Goal: Task Accomplishment & Management: Complete application form

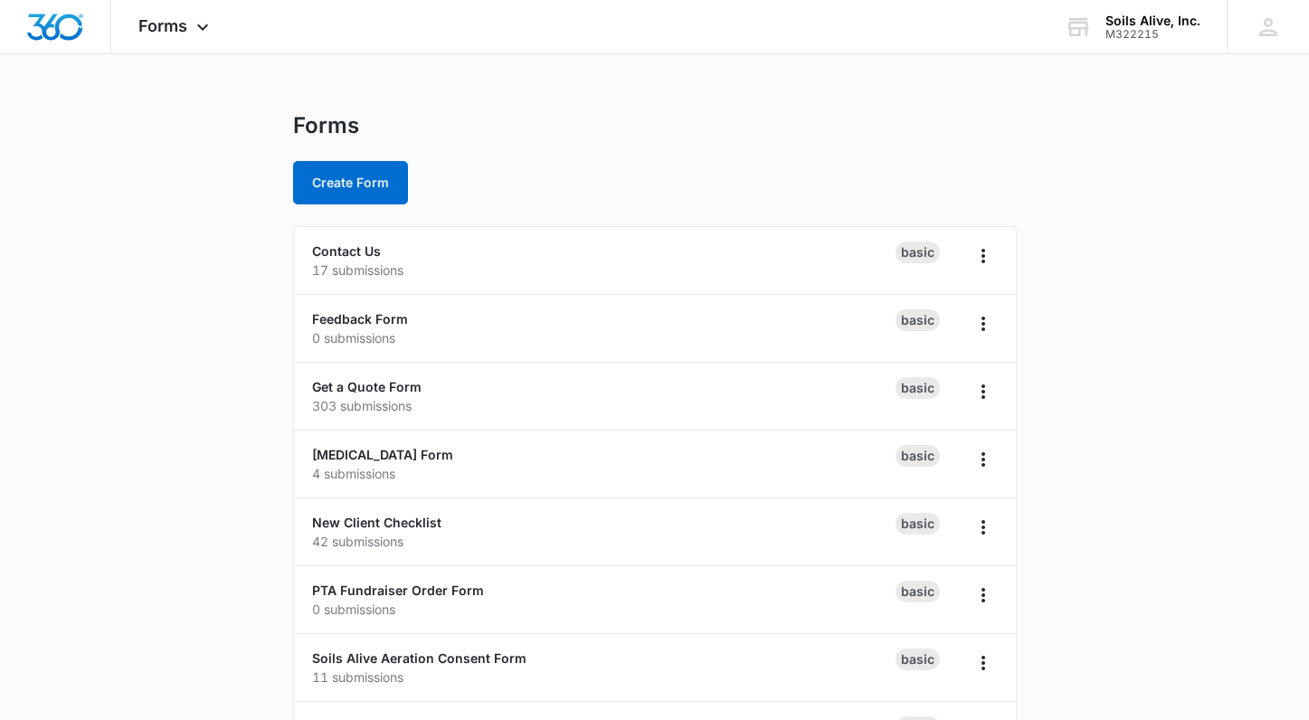
click at [1073, 119] on main "Forms Create Form Contact Us 17 submissions Basic Feedback Form 0 submissions B…" at bounding box center [654, 451] width 1309 height 679
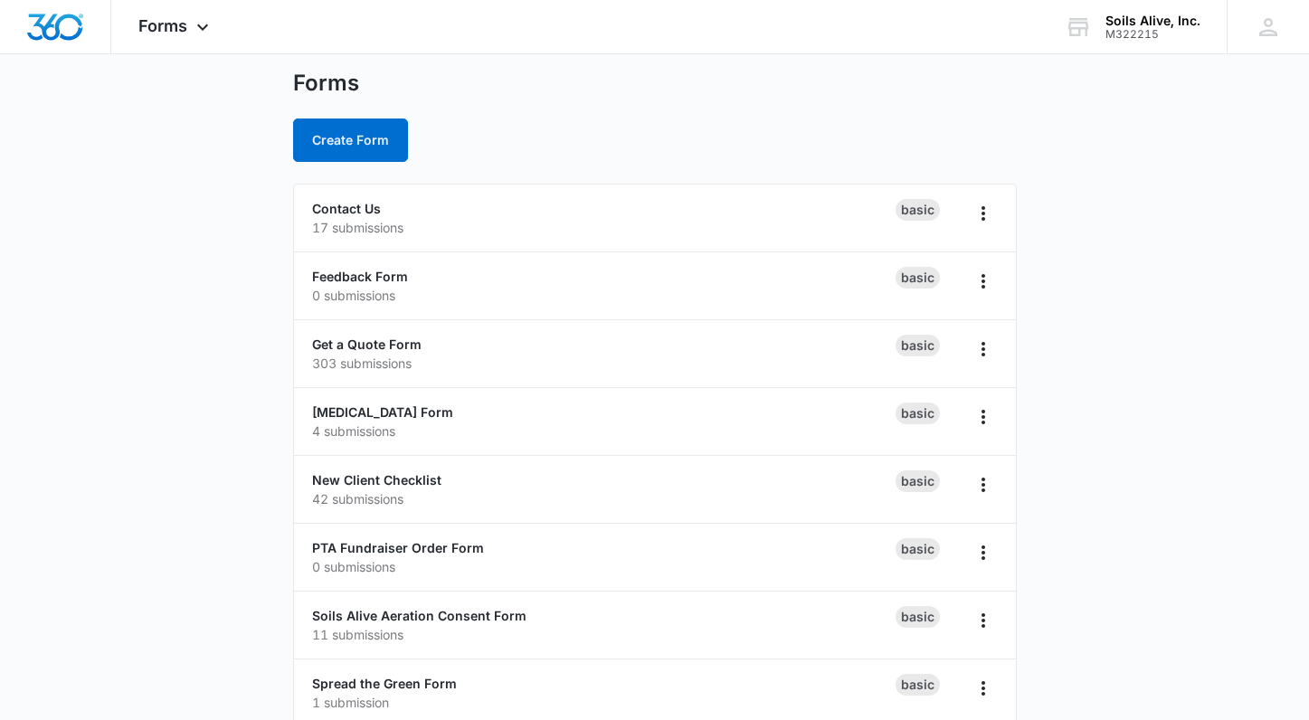
scroll to position [71, 0]
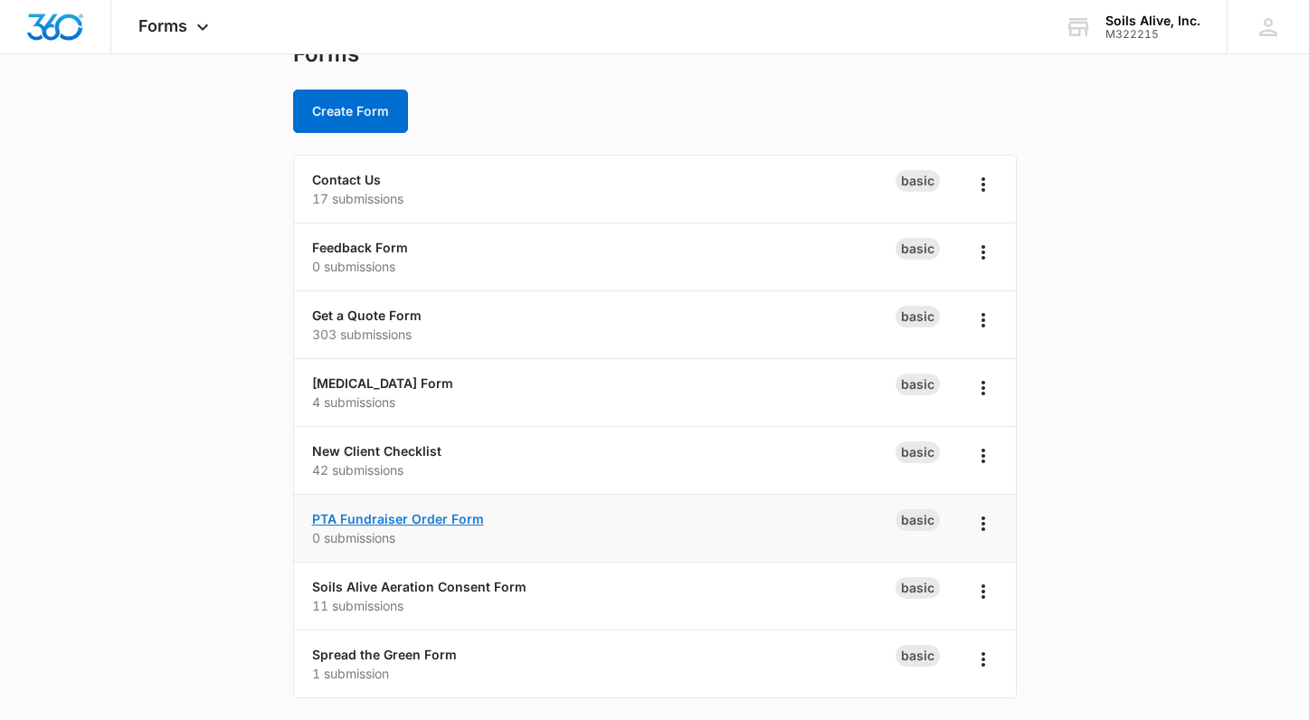
click at [408, 525] on link "PTA Fundraiser Order Form" at bounding box center [398, 518] width 172 height 15
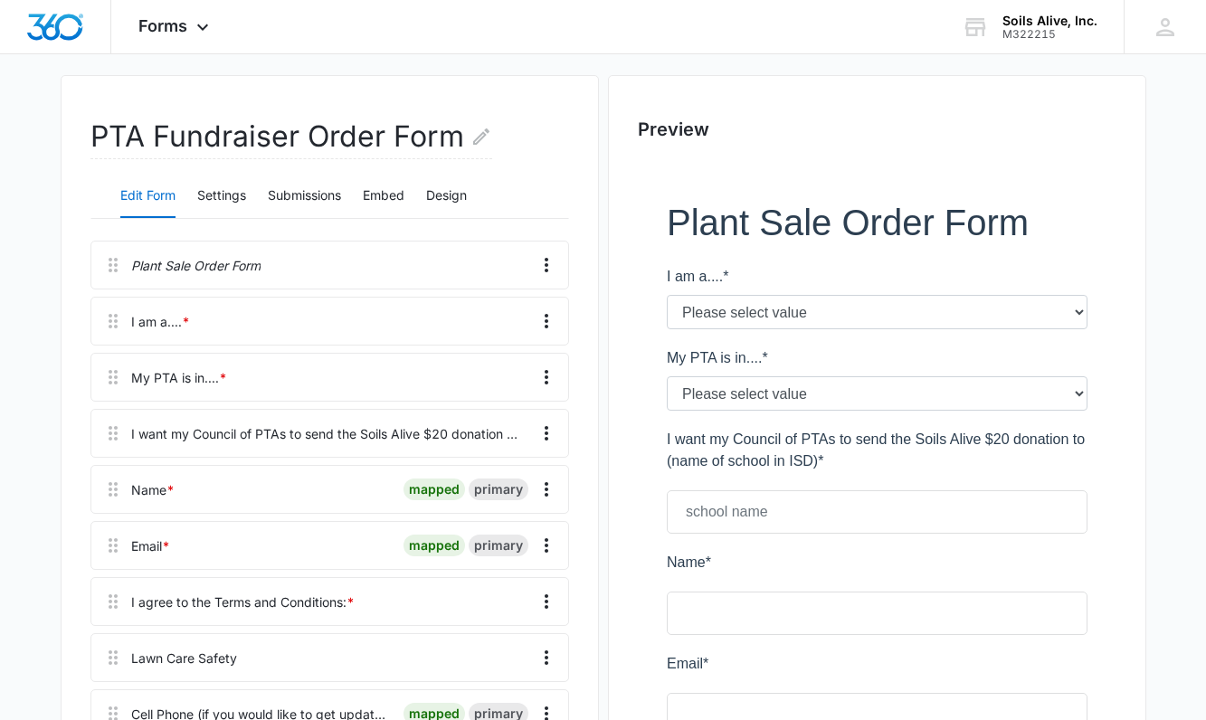
scroll to position [207, 0]
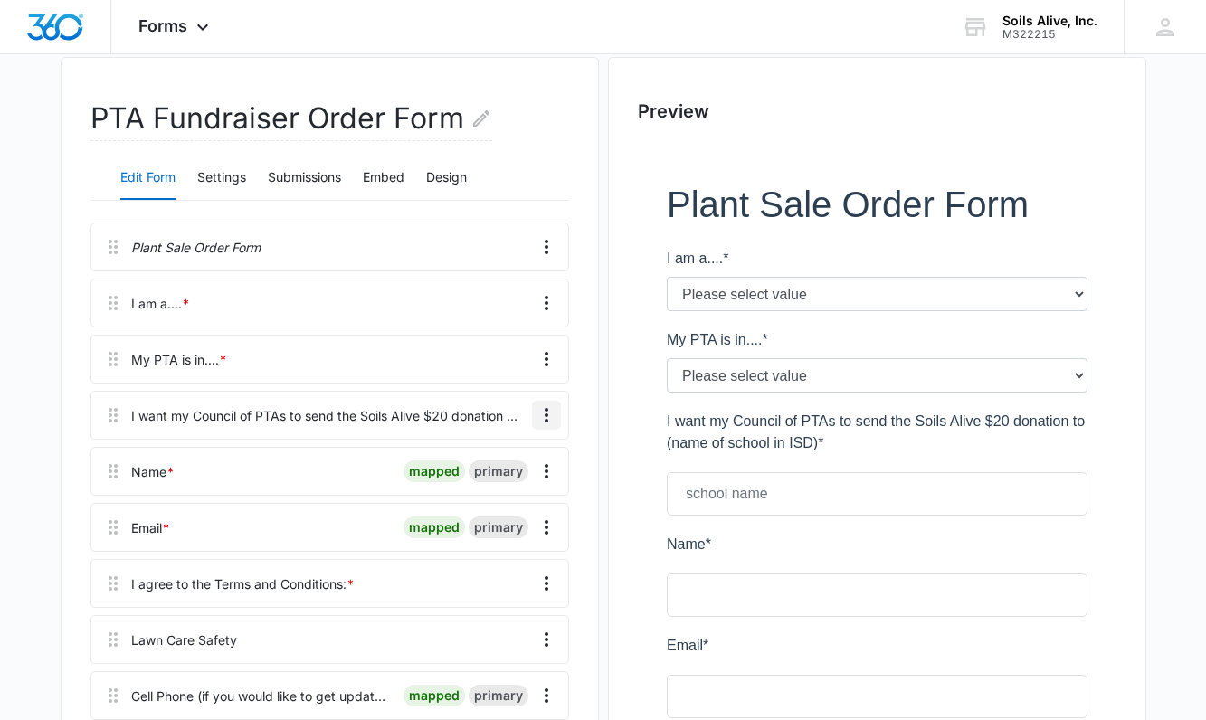
click at [544, 414] on icon "Overflow Menu" at bounding box center [546, 415] width 22 height 22
click at [497, 465] on div "Edit" at bounding box center [497, 465] width 38 height 13
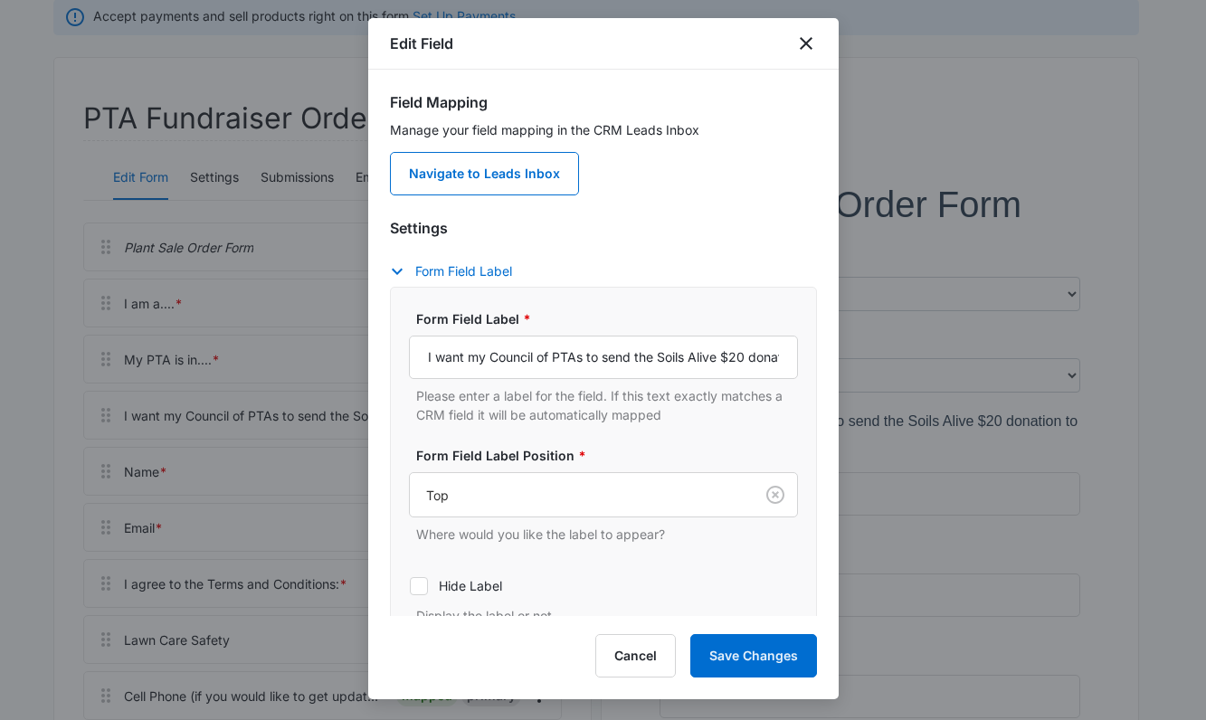
click at [568, 549] on div "Form Field Label * I want my Council of PTAs to send the Soils Alive $20 donati…" at bounding box center [603, 467] width 389 height 316
click at [586, 355] on input "I want my Council of PTAs to send the Soils Alive $20 donation to (name of scho…" at bounding box center [603, 357] width 389 height 43
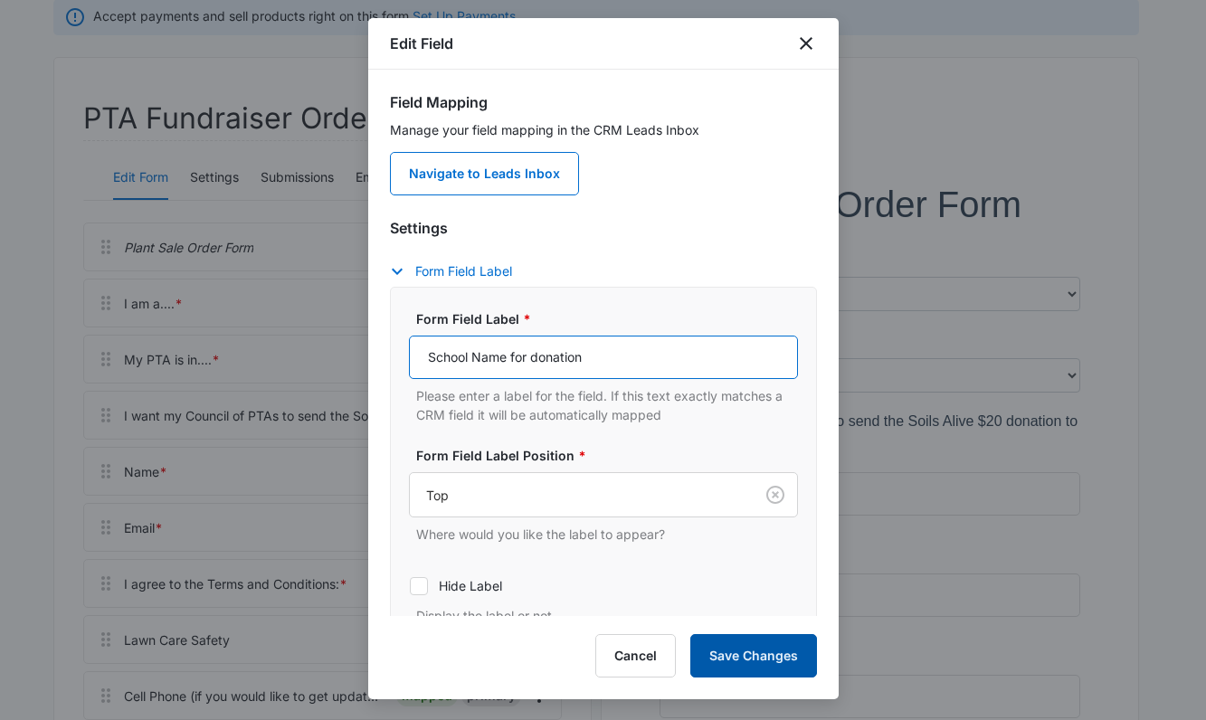
type input "School Name for donation"
click at [730, 656] on button "Save Changes" at bounding box center [753, 655] width 127 height 43
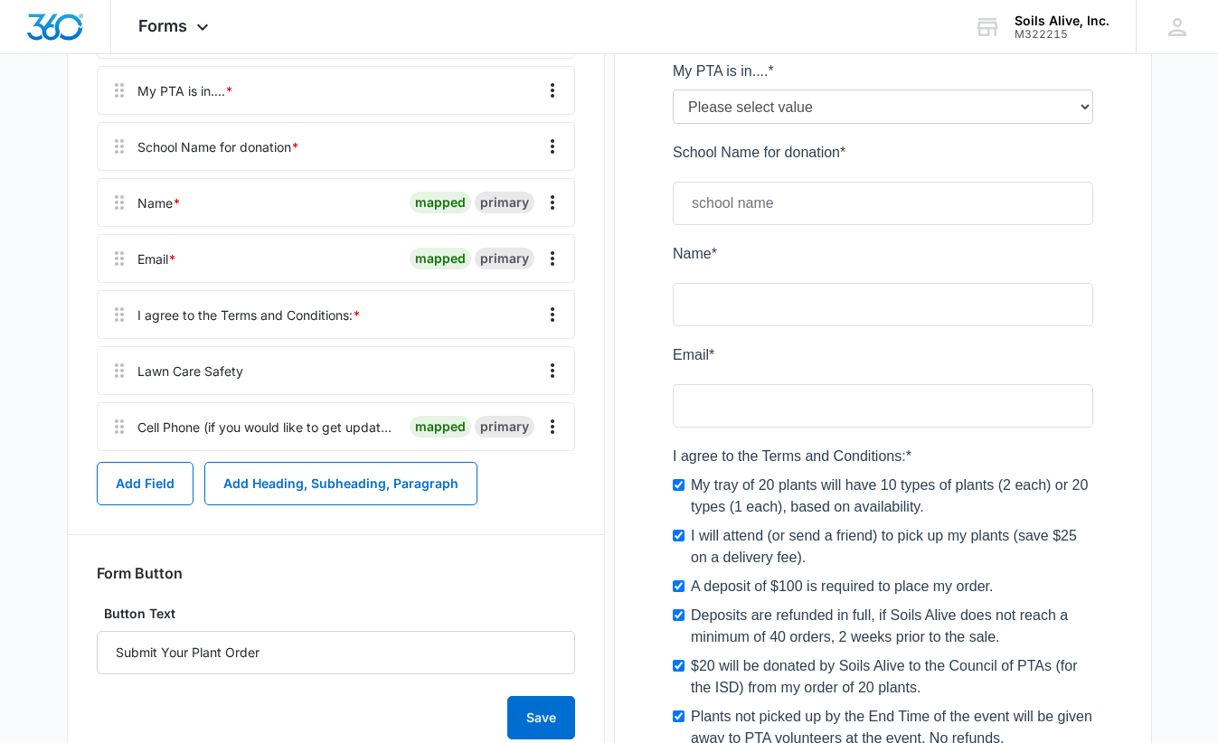
scroll to position [482, 0]
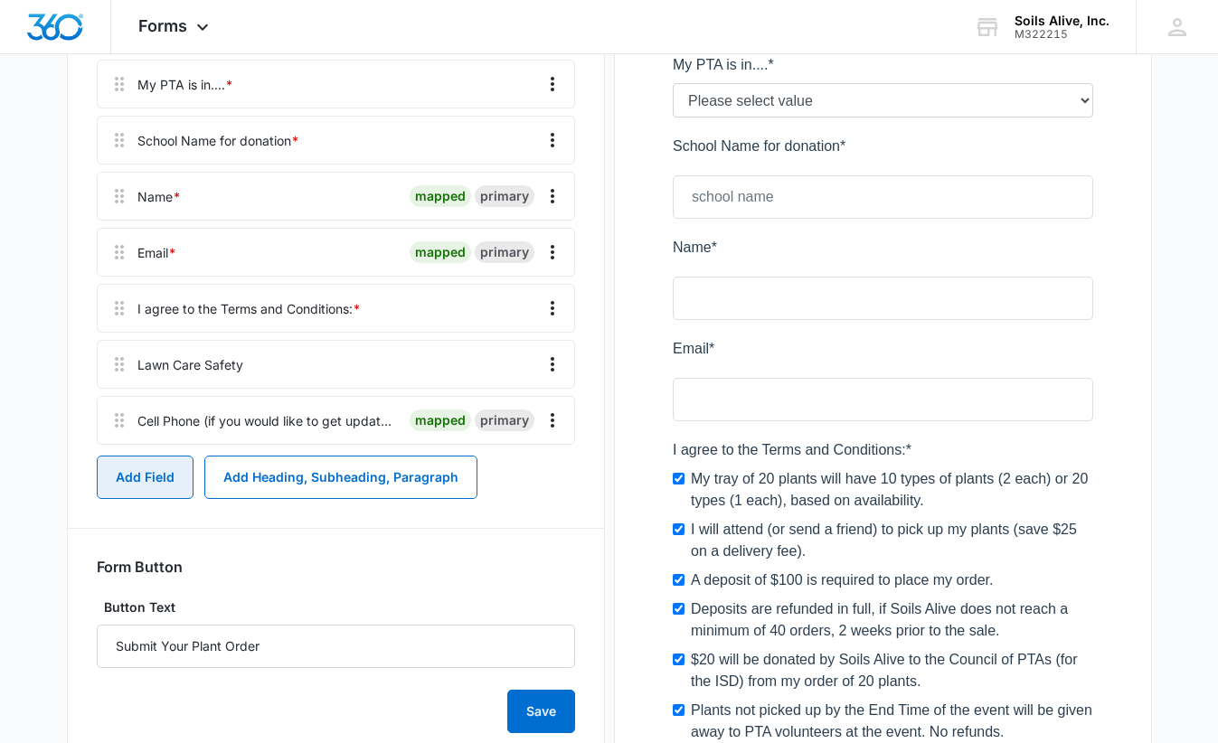
click at [139, 481] on button "Add Field" at bounding box center [145, 477] width 97 height 43
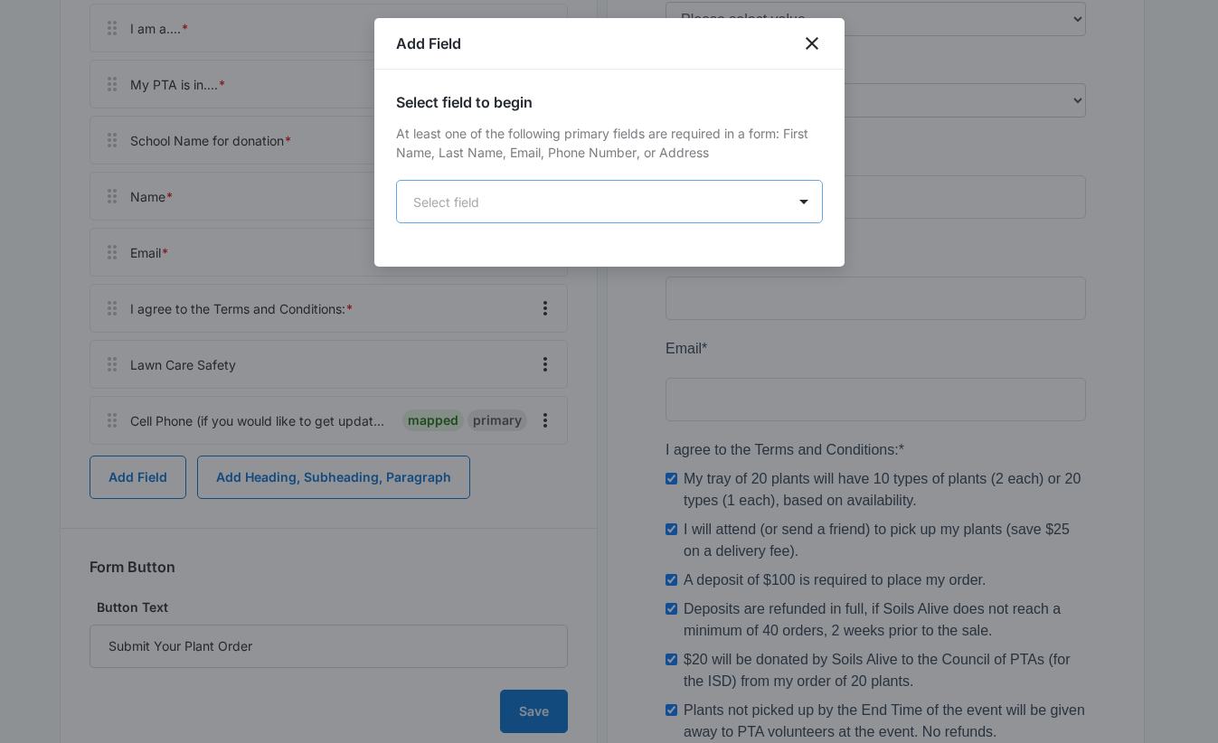
click at [639, 211] on body "Forms Apps Reputation Websites Forms CRM Email Social POS Content Ads Intellige…" at bounding box center [609, 382] width 1218 height 1729
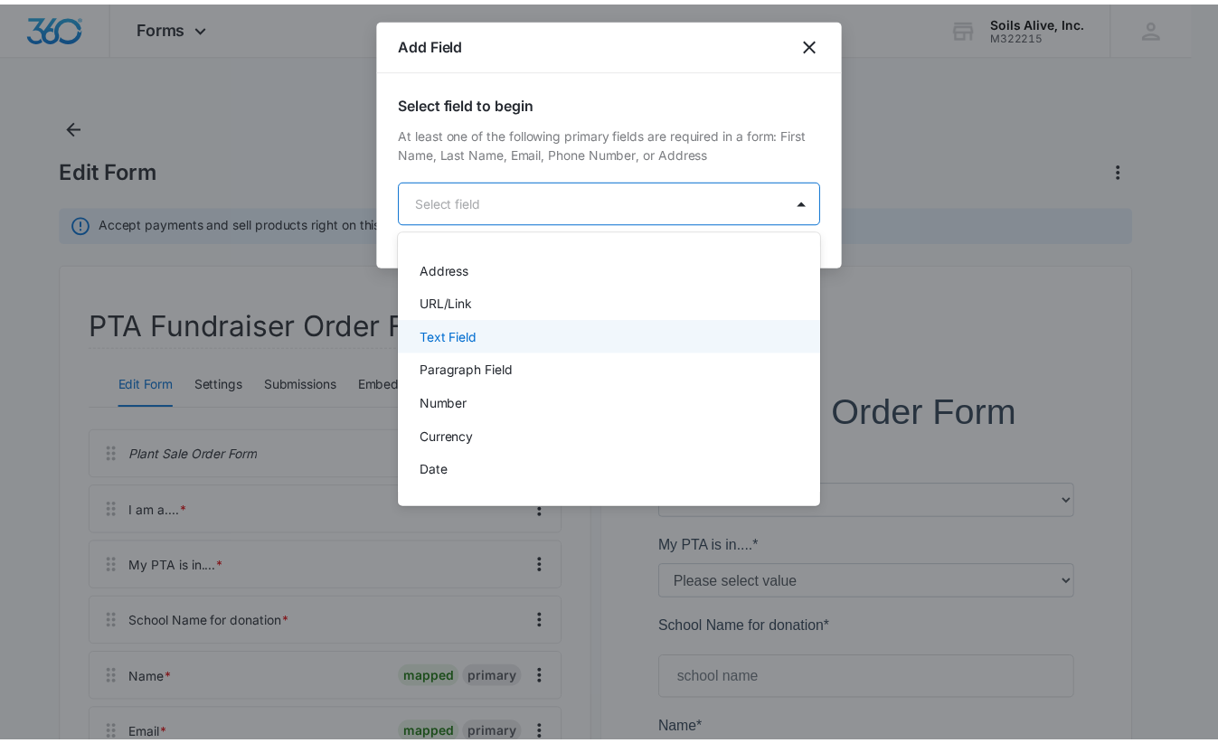
scroll to position [178, 0]
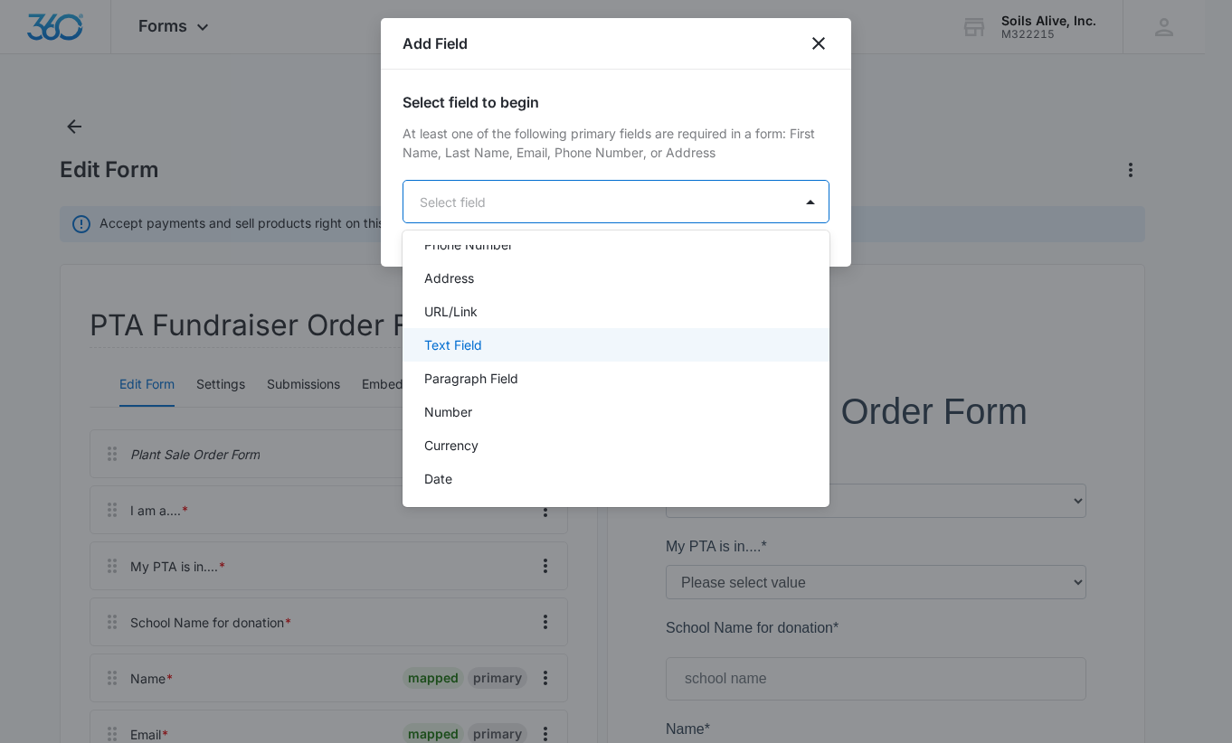
click at [552, 341] on div "Text Field" at bounding box center [614, 345] width 380 height 19
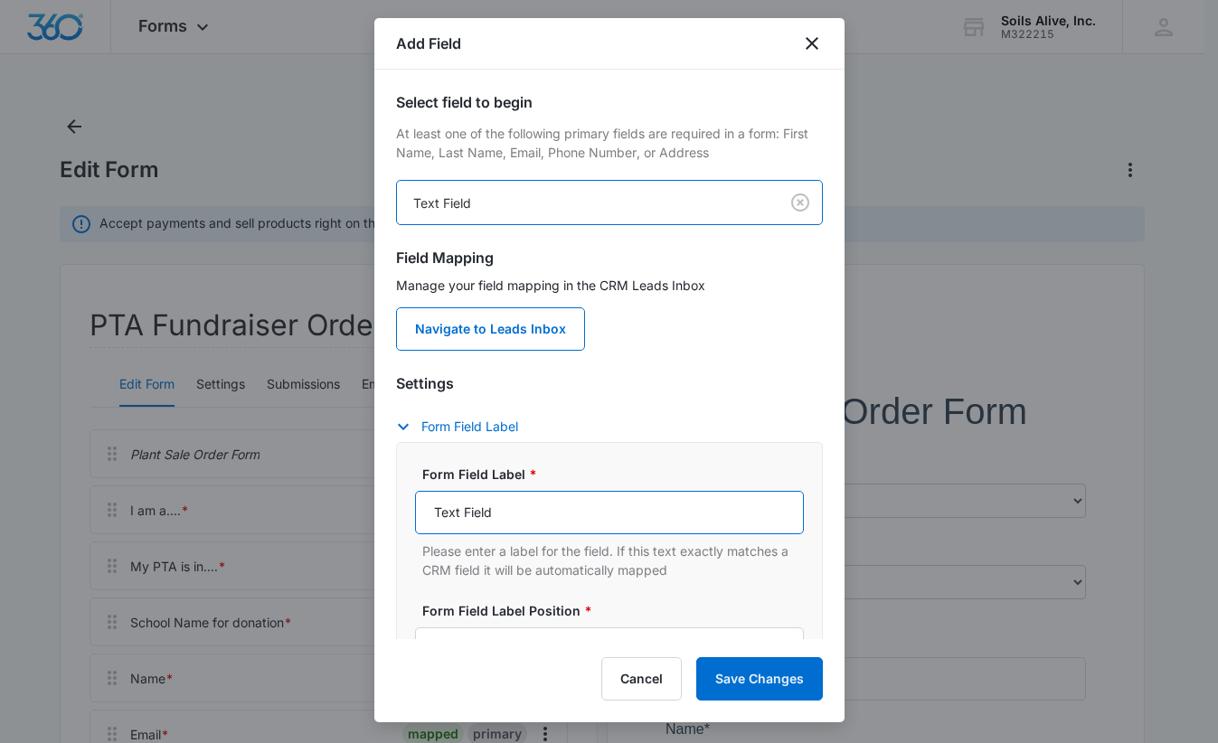
click at [600, 512] on input "Text Field" at bounding box center [609, 512] width 389 height 43
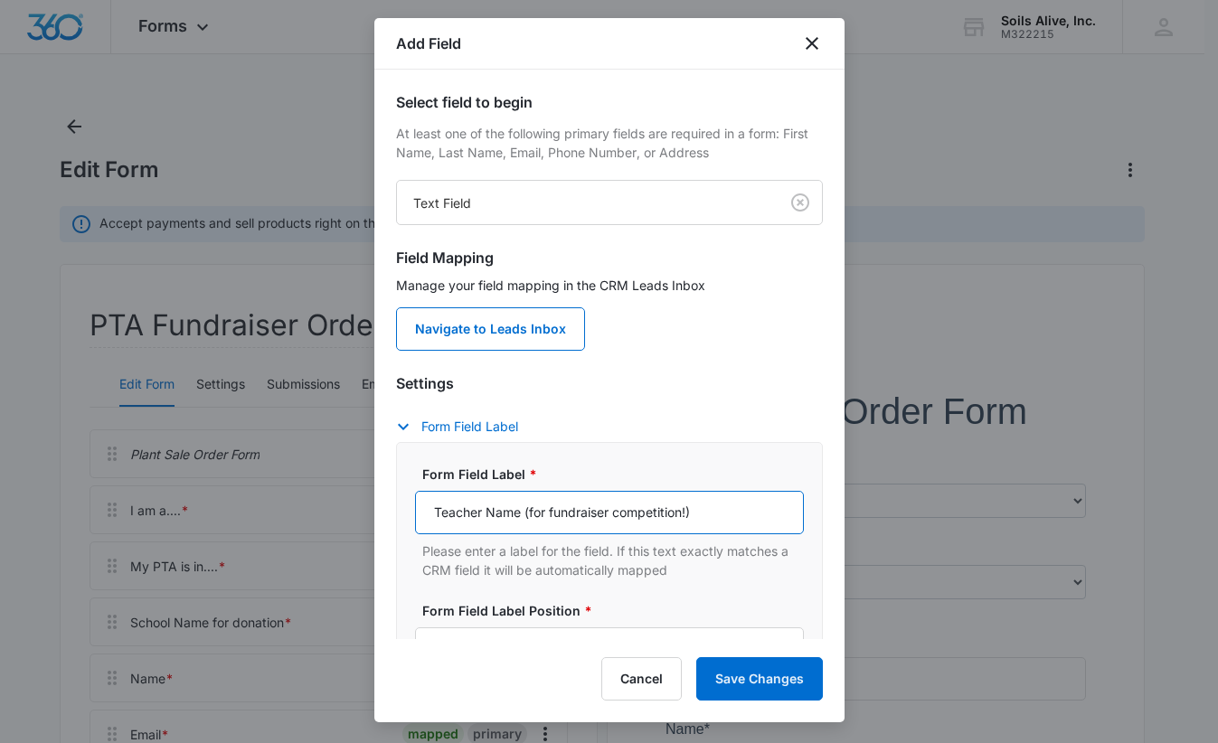
type input "Teacher Name (for fundraiser competition!)"
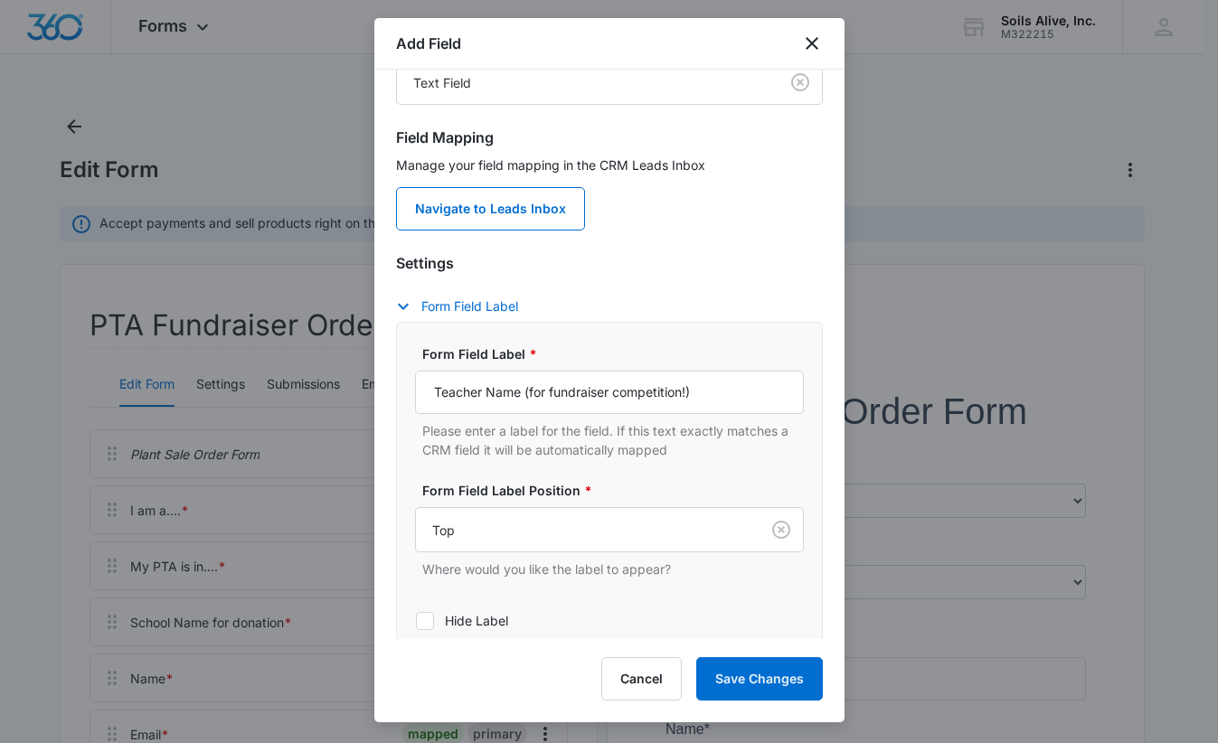
scroll to position [260, 0]
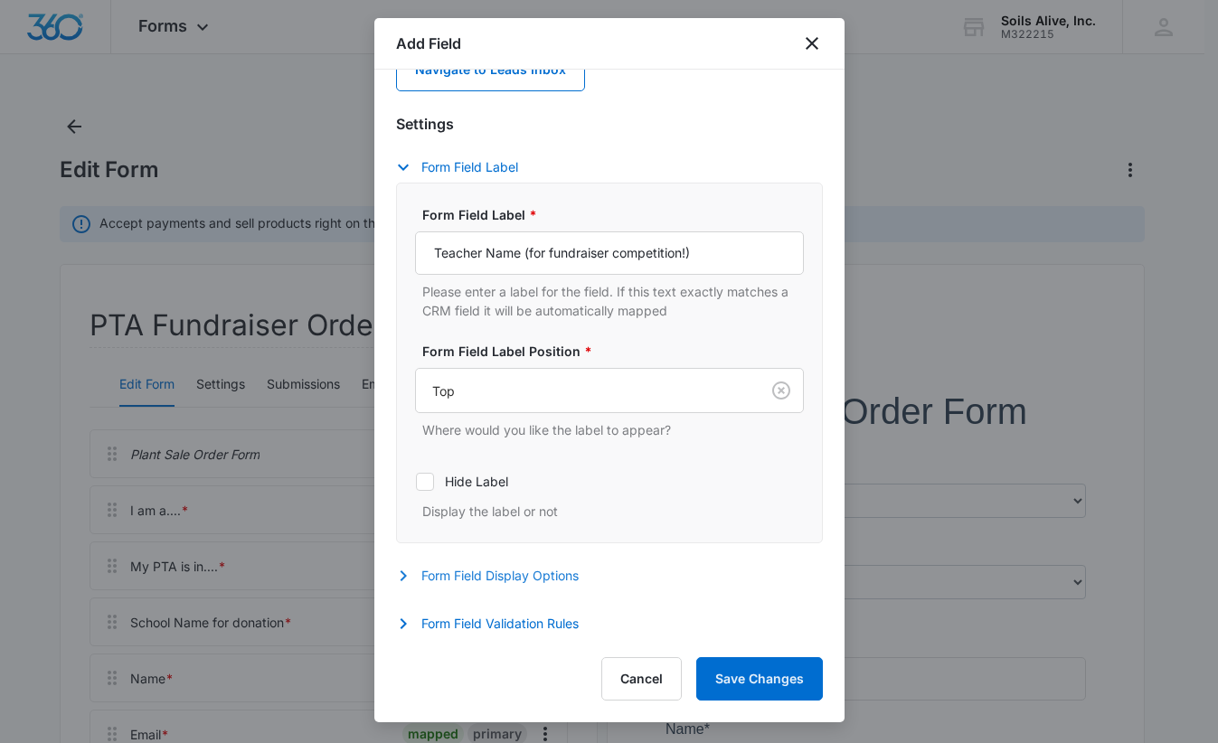
click at [545, 578] on button "Form Field Display Options" at bounding box center [496, 576] width 201 height 22
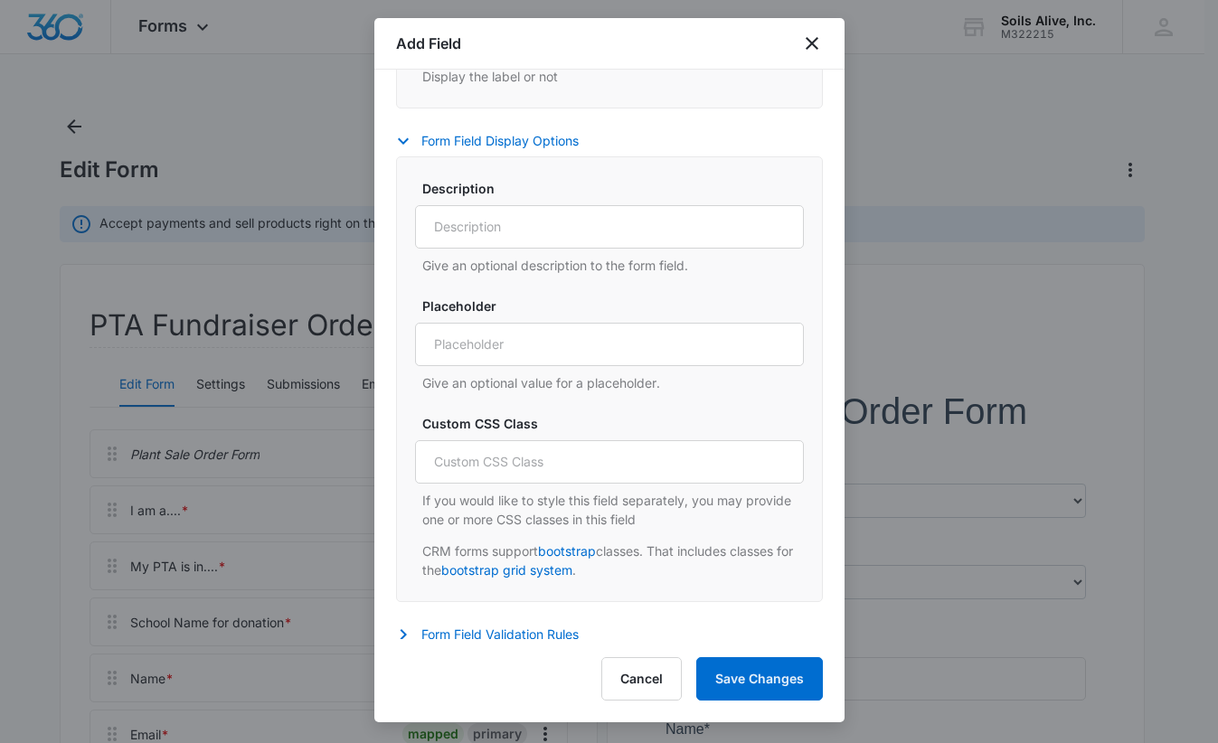
scroll to position [705, 0]
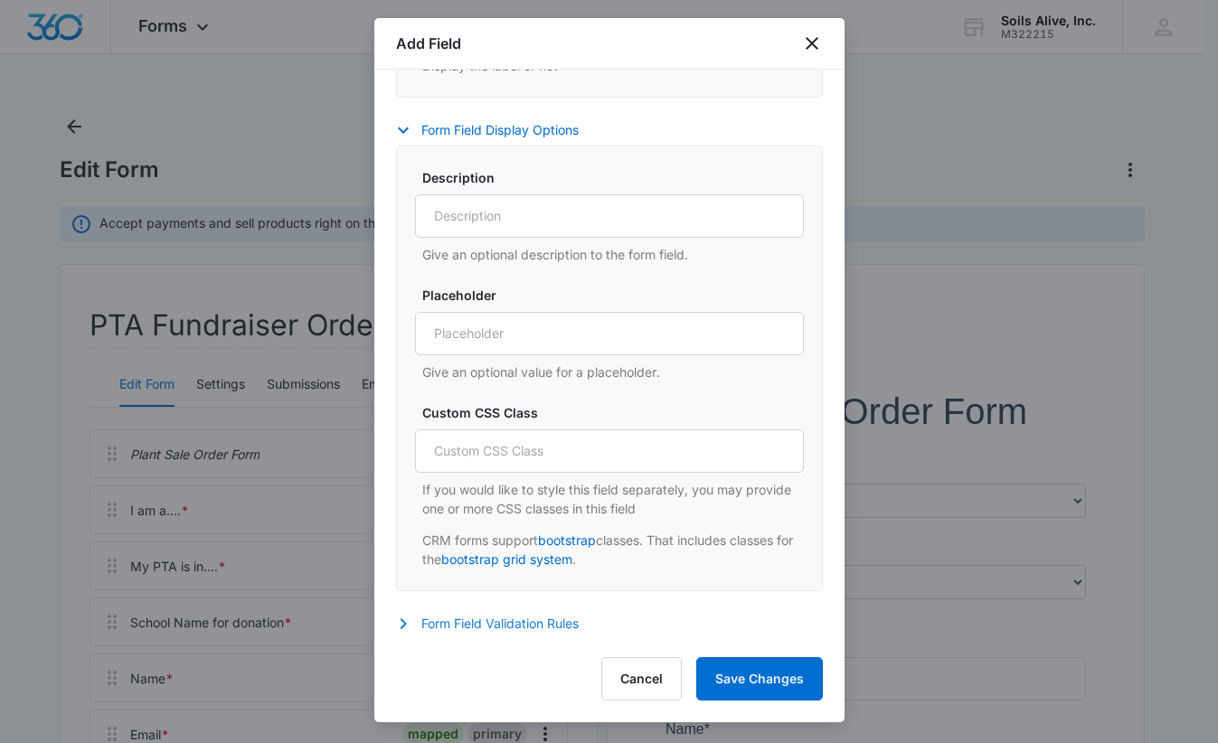
click at [552, 628] on button "Form Field Validation Rules" at bounding box center [496, 624] width 201 height 22
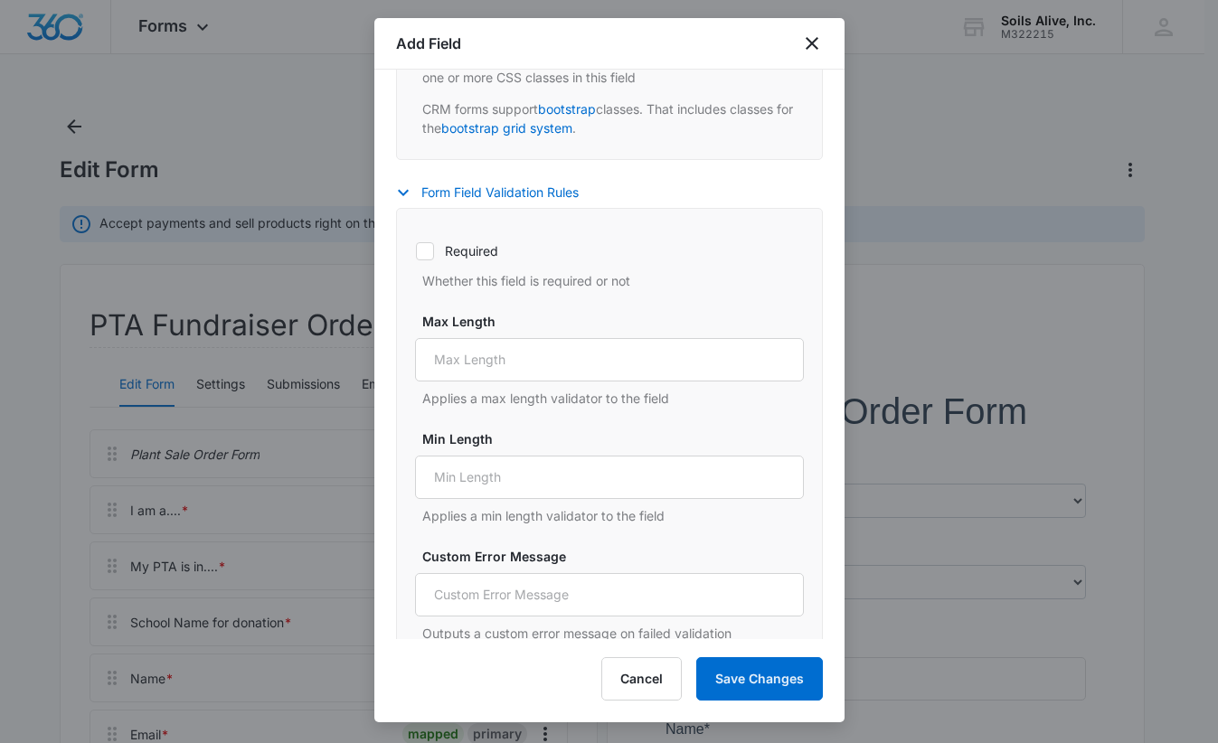
scroll to position [1084, 0]
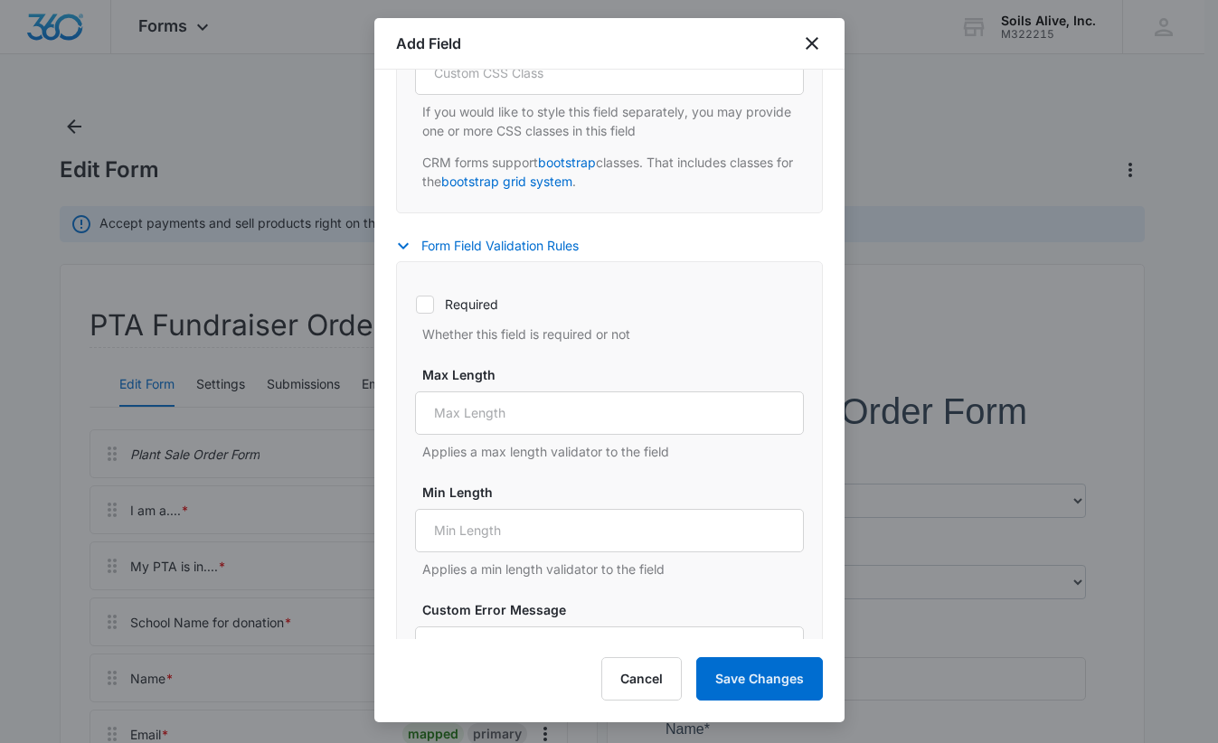
click at [431, 308] on icon at bounding box center [425, 305] width 16 height 16
click at [416, 305] on input "Required" at bounding box center [415, 304] width 1 height 1
checkbox input "true"
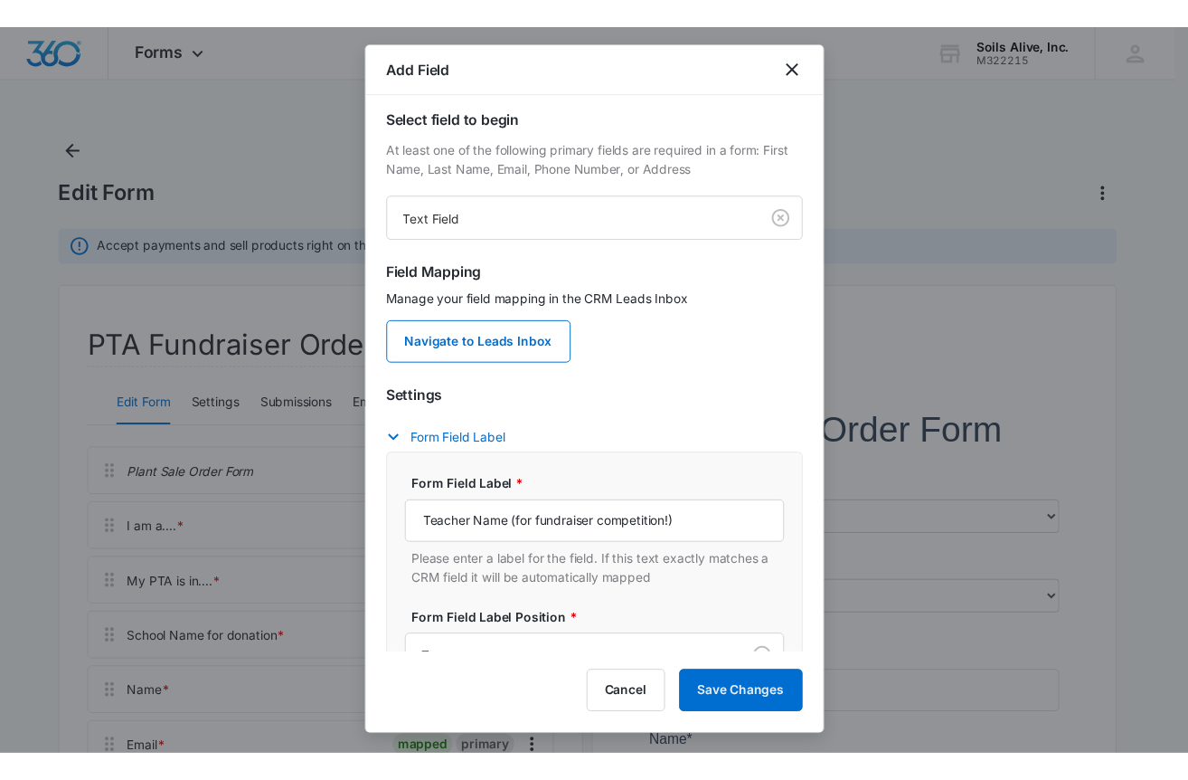
scroll to position [0, 0]
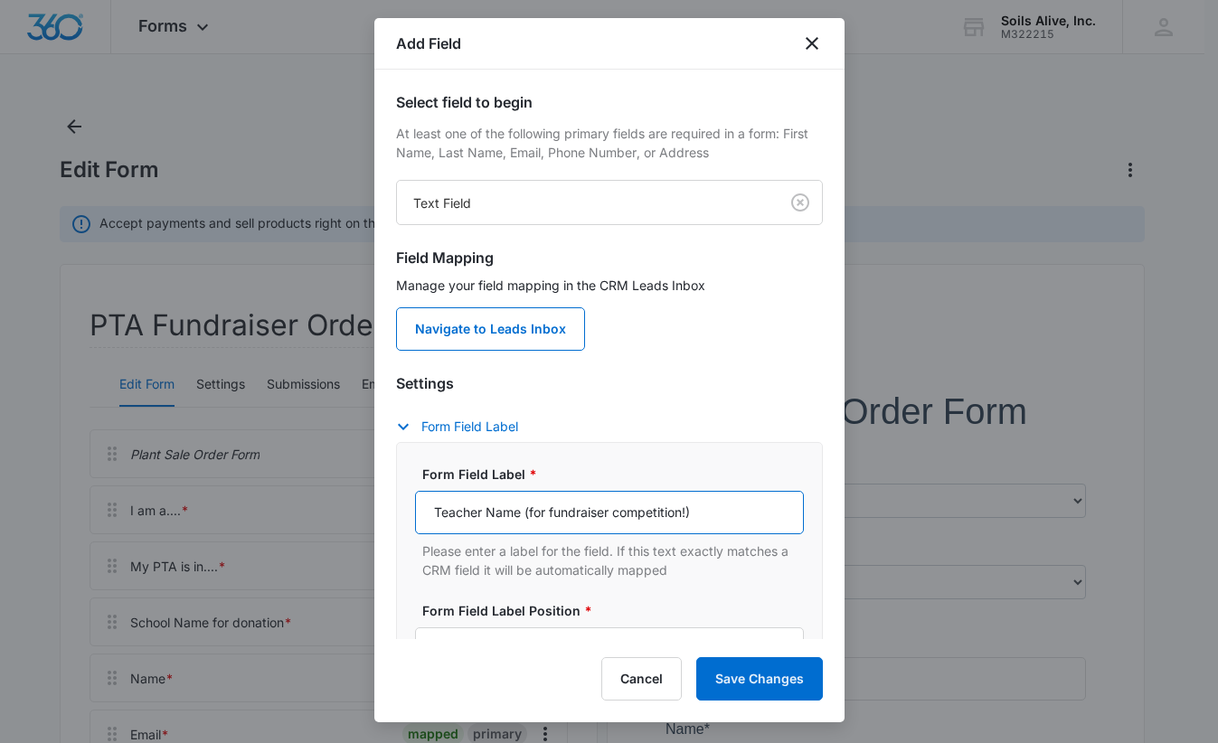
click at [558, 507] on input "Teacher Name (for fundraiser competition!)" at bounding box center [609, 512] width 389 height 43
click at [745, 513] on input "Teacher Name (for the fundraiser competition!)" at bounding box center [609, 512] width 389 height 43
type input "Teacher Name (for the fundraiser competition!)"
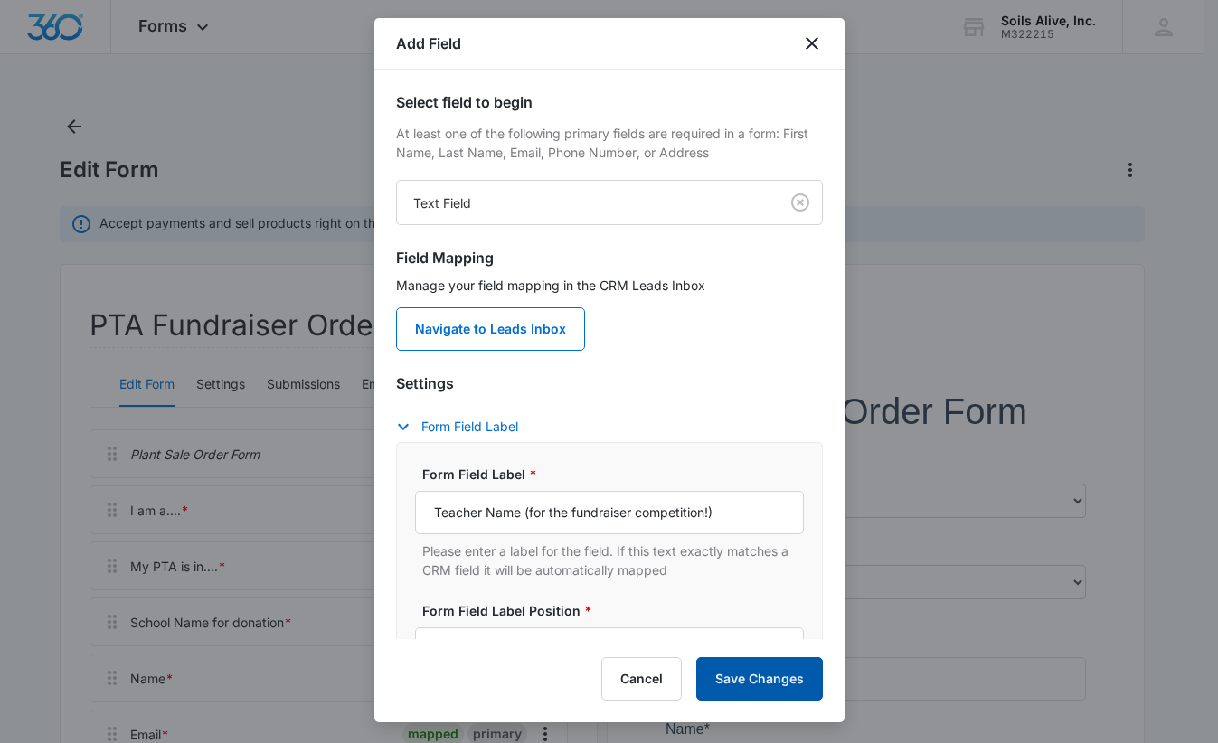
click at [751, 672] on button "Save Changes" at bounding box center [759, 679] width 127 height 43
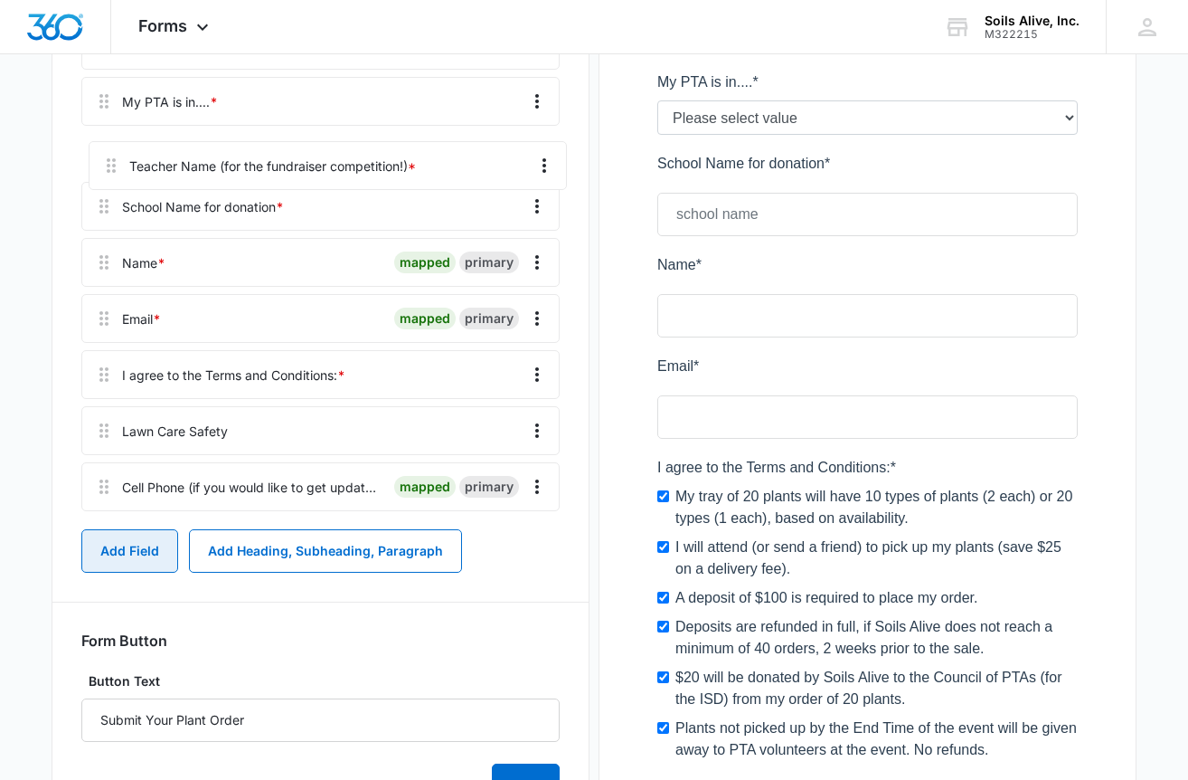
scroll to position [458, 0]
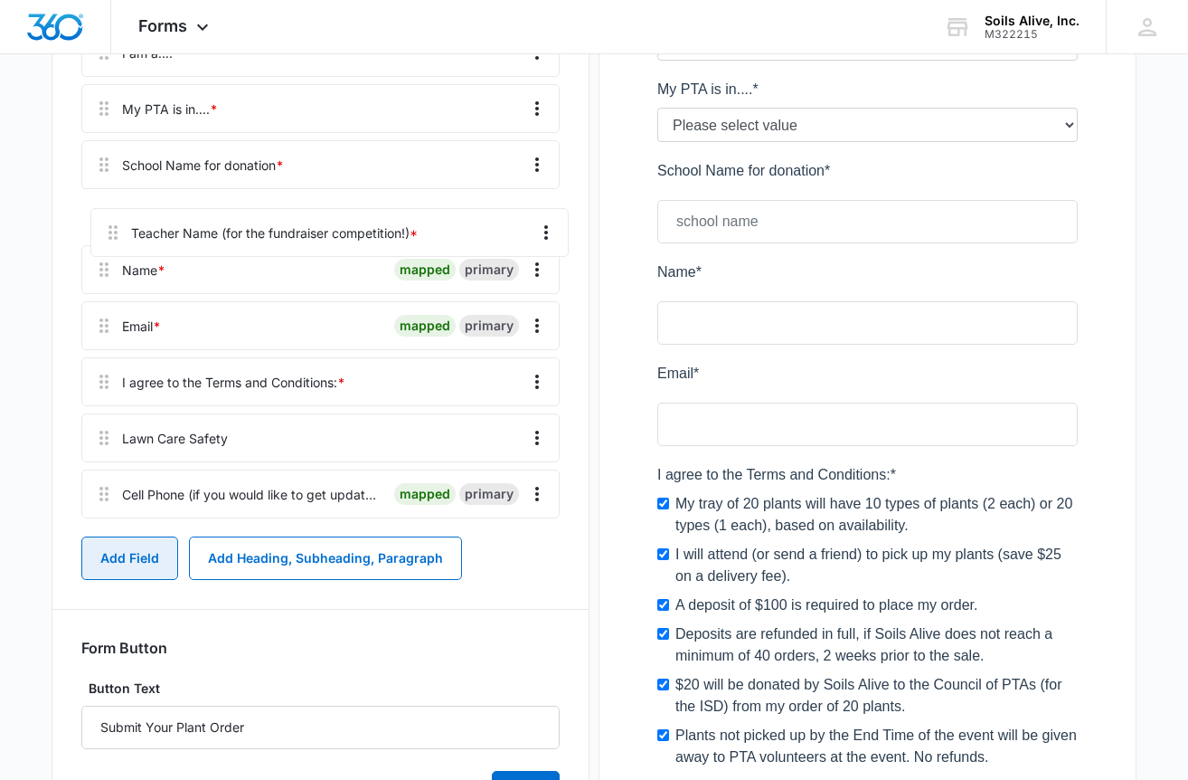
drag, startPoint x: 97, startPoint y: 402, endPoint x: 105, endPoint y: 214, distance: 188.3
click at [105, 214] on div "Plant Sale Order Form I am a.... * My PTA is in.... * School Name for donation …" at bounding box center [320, 249] width 478 height 554
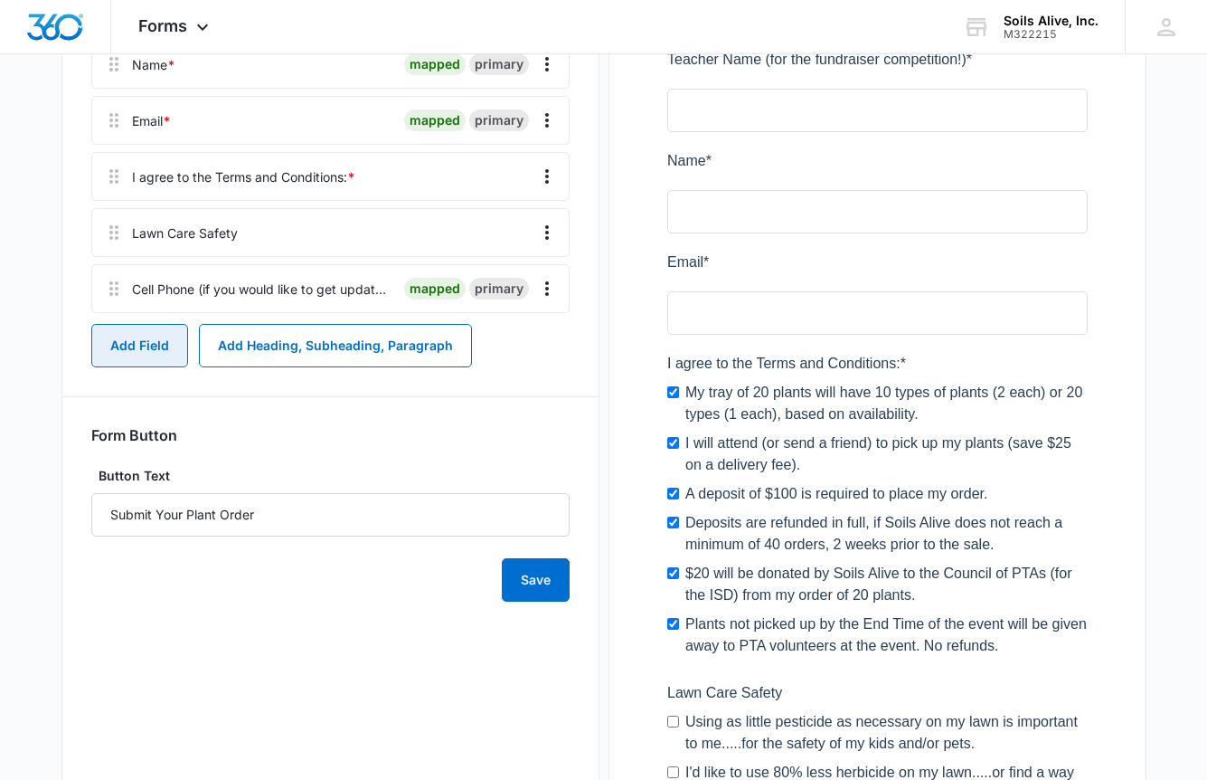
scroll to position [639, 0]
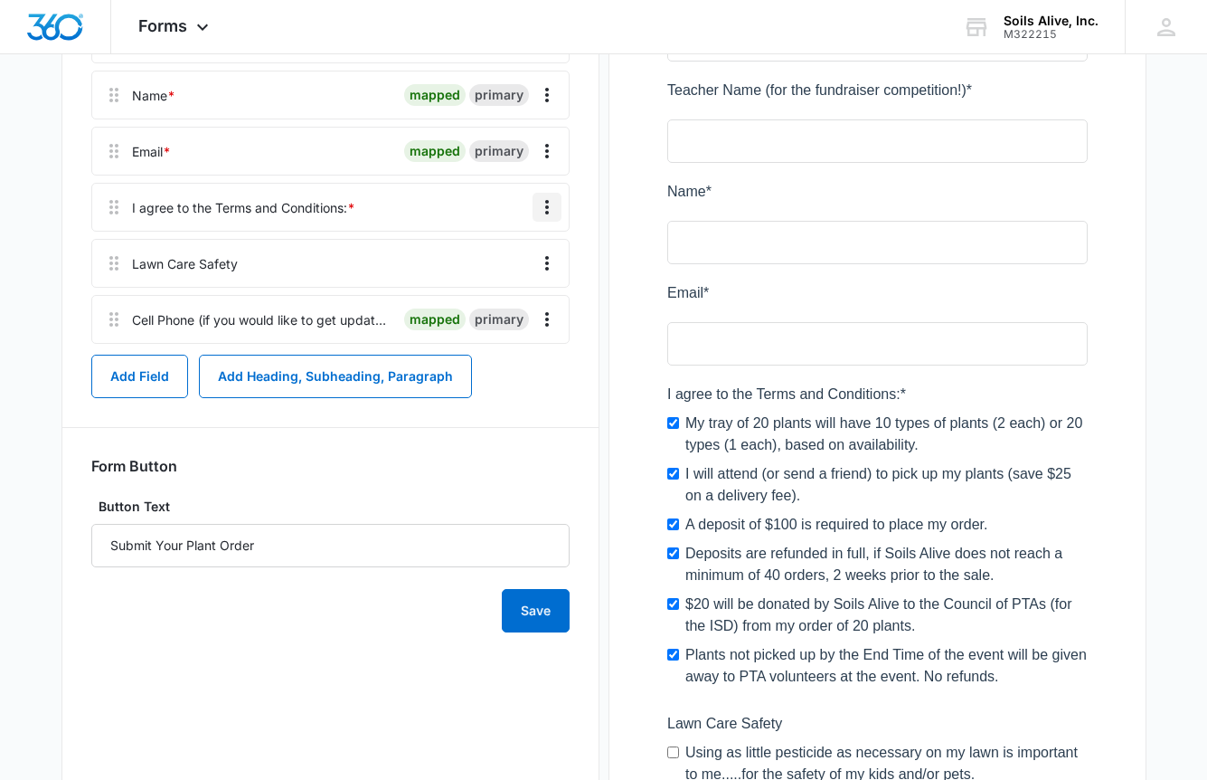
click at [546, 211] on icon "Overflow Menu" at bounding box center [547, 207] width 22 height 22
click at [503, 257] on div "Edit" at bounding box center [498, 257] width 38 height 13
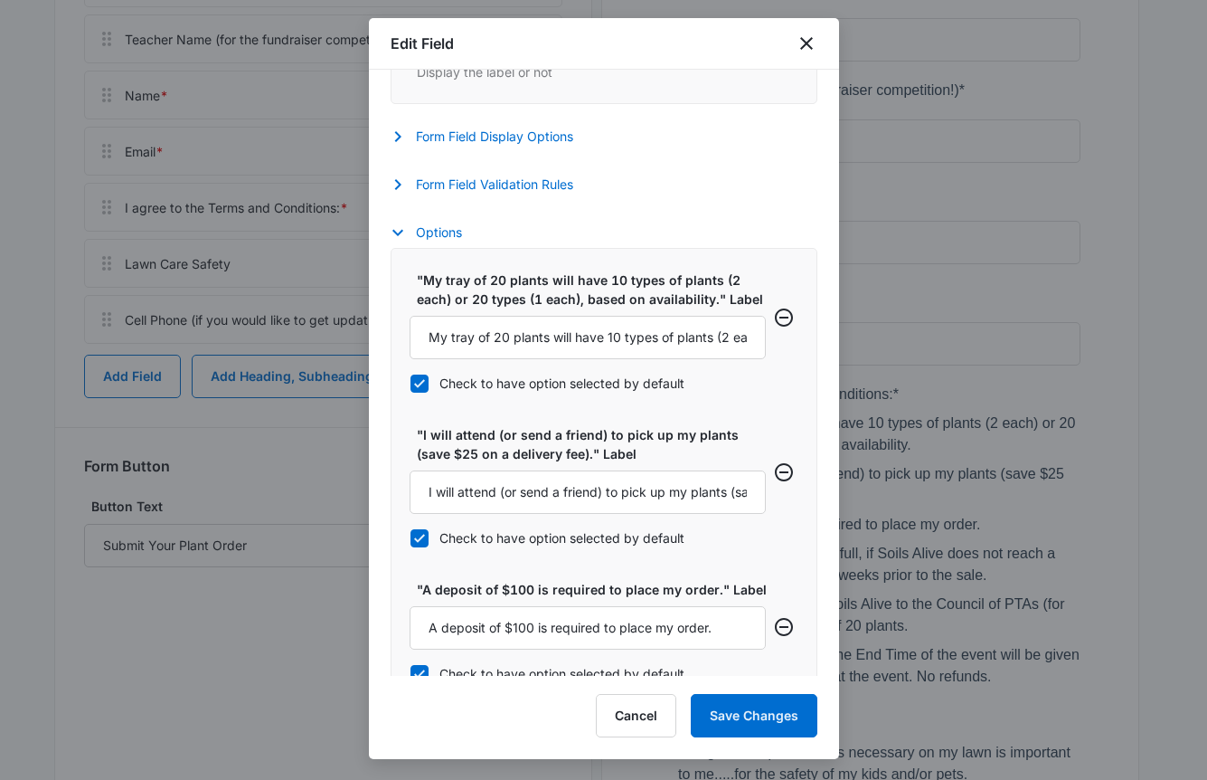
scroll to position [611, 0]
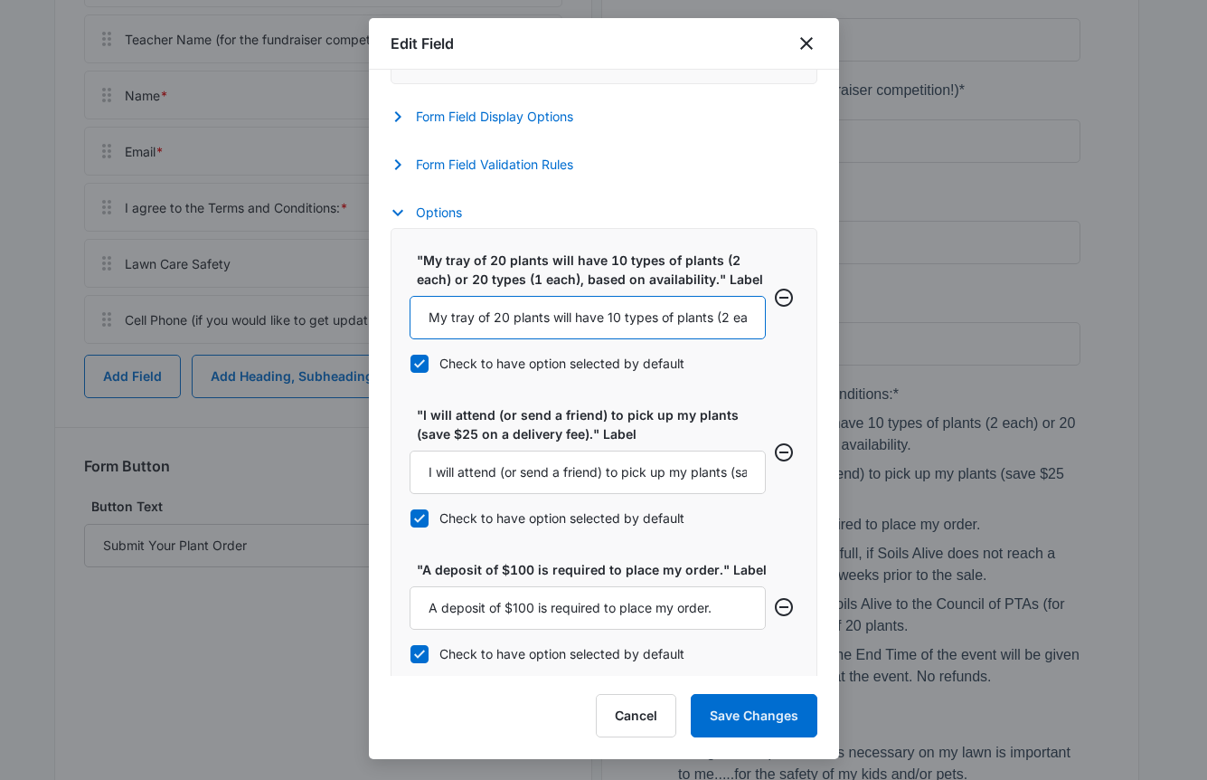
click at [525, 313] on input "My tray of 20 plants will have 10 types of plants (2 each) or 20 types (1 each)…" at bounding box center [588, 317] width 356 height 43
click at [548, 315] on input "My tray of 20 plants will have 10 types of plants (2 each) or 20 types (1 each)…" at bounding box center [588, 317] width 356 height 43
click at [686, 310] on input "My tray of 20 plants (4" pots) will have 10 types of plants (2 each) or 20 type…" at bounding box center [588, 317] width 356 height 43
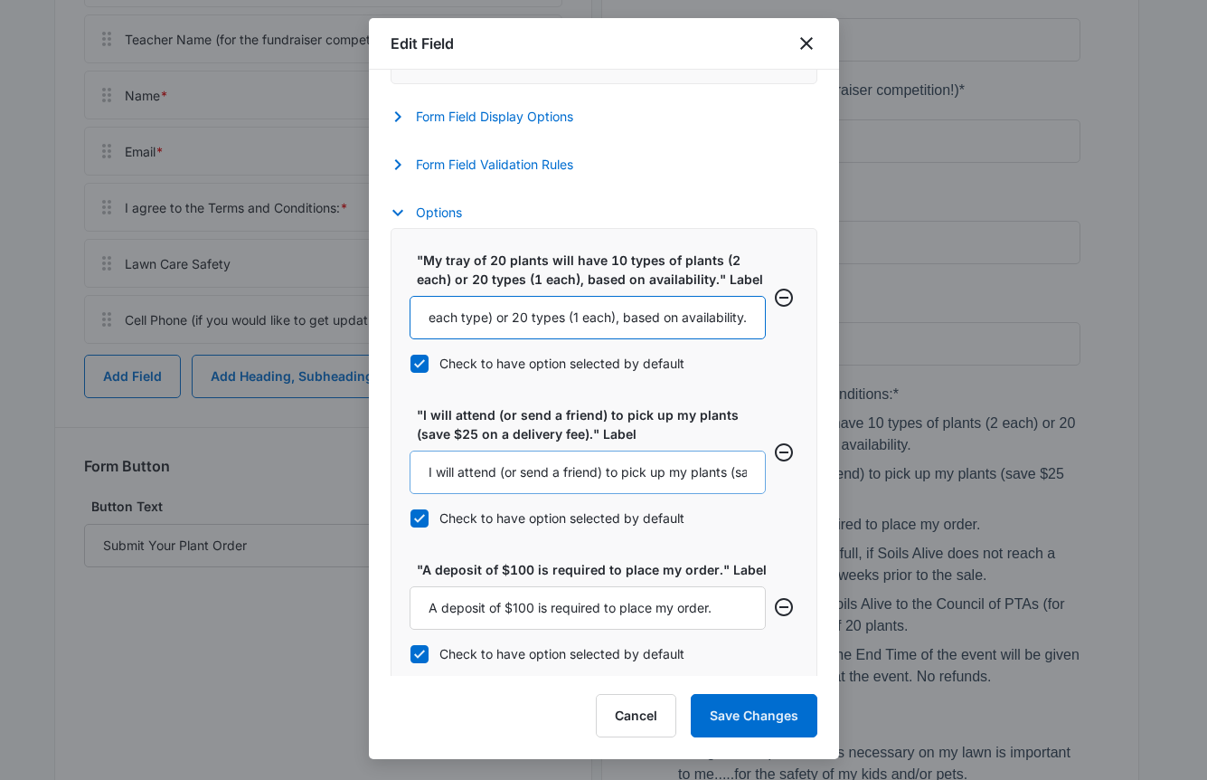
type input "My tray of 20 plants (4" pots) will have 10 types of plants (2 plants of each t…"
click at [548, 462] on input "I will attend (or send a friend) to pick up my plants (save $25 on a delivery f…" at bounding box center [588, 471] width 356 height 43
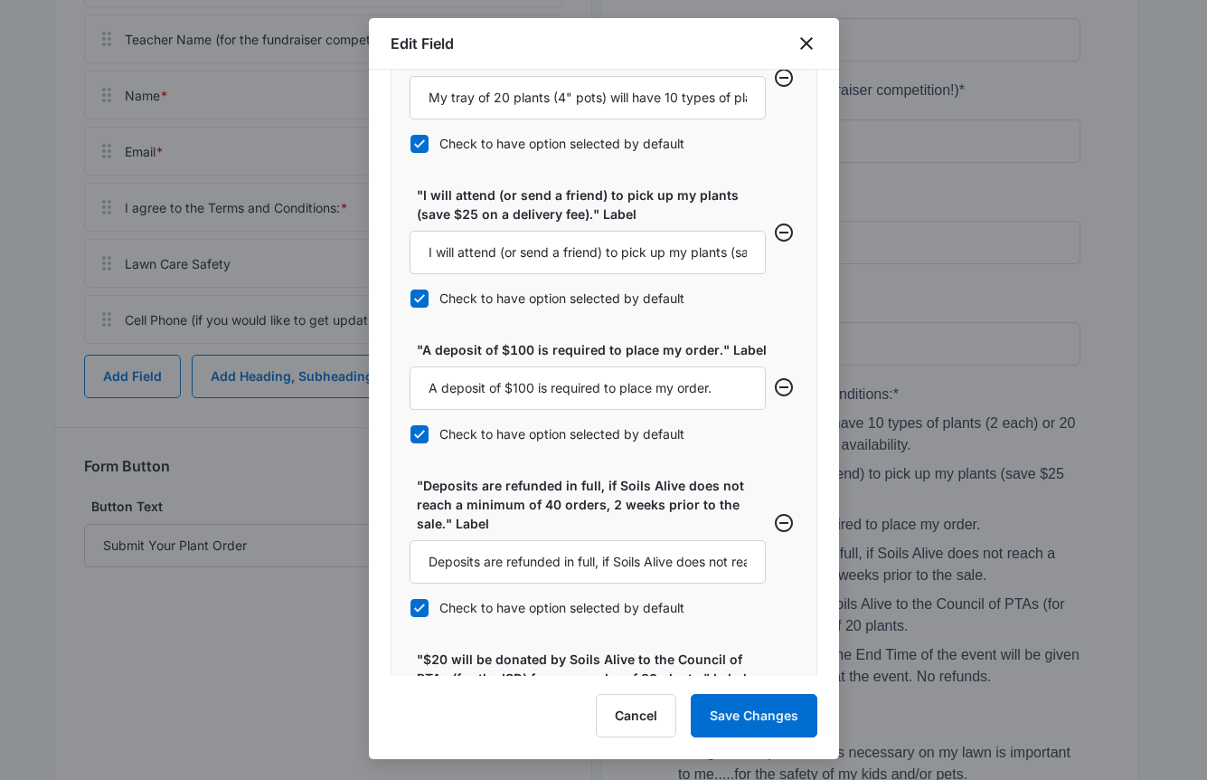
scroll to position [871, 0]
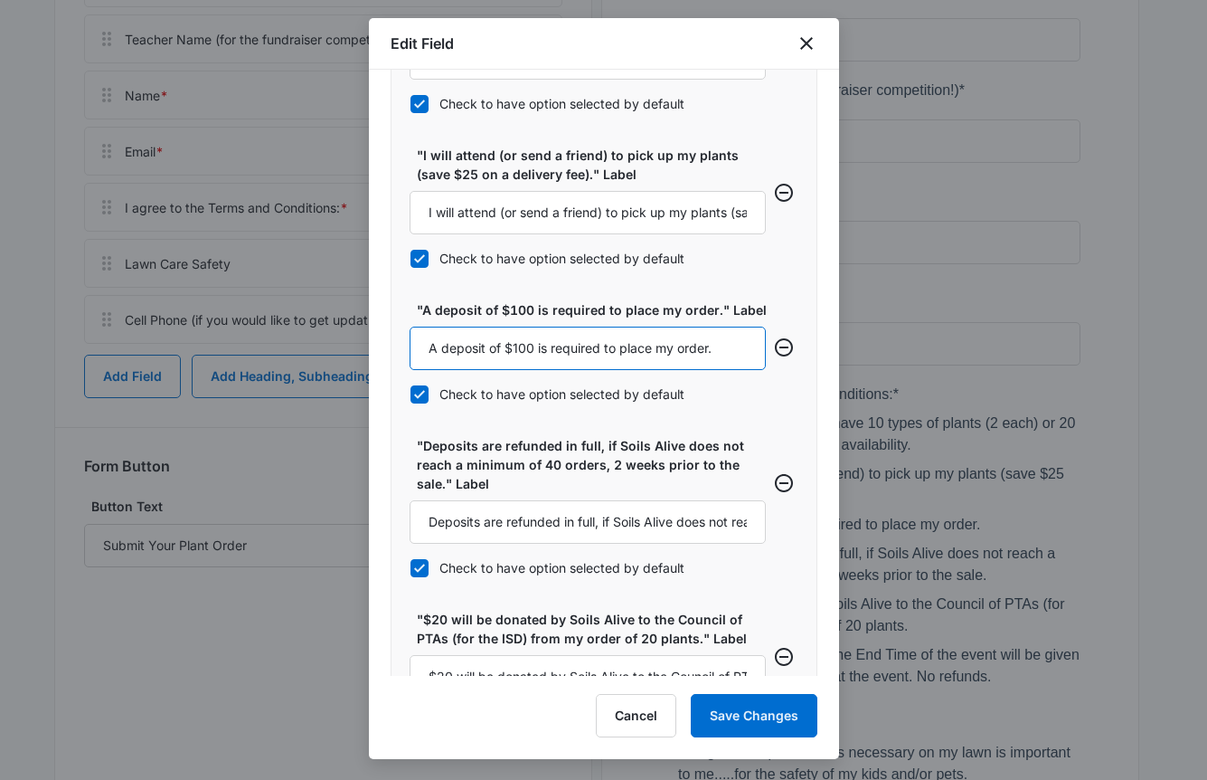
click at [601, 343] on input "A deposit of $100 is required to place my order." at bounding box center [588, 348] width 356 height 43
type input "A deposit of $100 is required to place my order so that $20 can be donated to t…"
click at [586, 285] on div ""My tray of 20 plants will have 10 types of plants (2 each) or 20 types (1 each…" at bounding box center [604, 486] width 427 height 1036
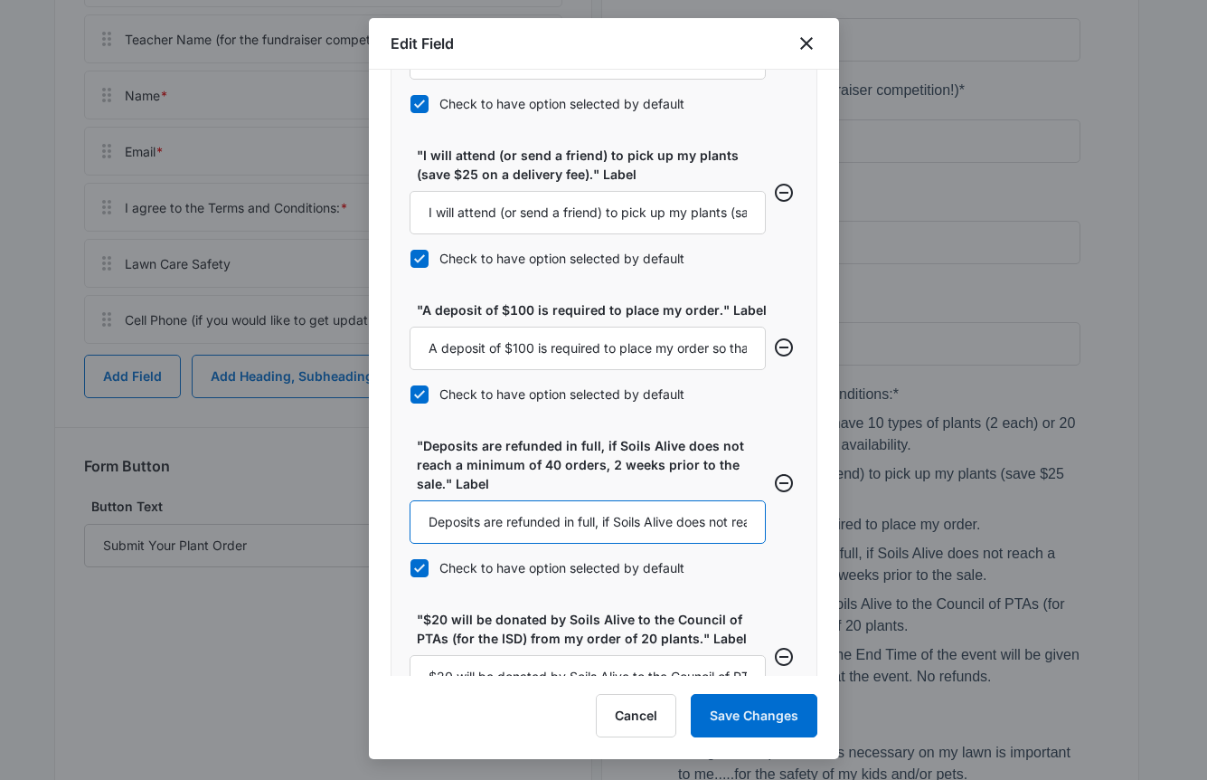
click at [578, 516] on input "Deposits are refunded in full, if Soils Alive does not reach a minimum of 40 or…" at bounding box center [588, 521] width 356 height 43
click at [773, 480] on icon "Remove row" at bounding box center [784, 483] width 22 height 22
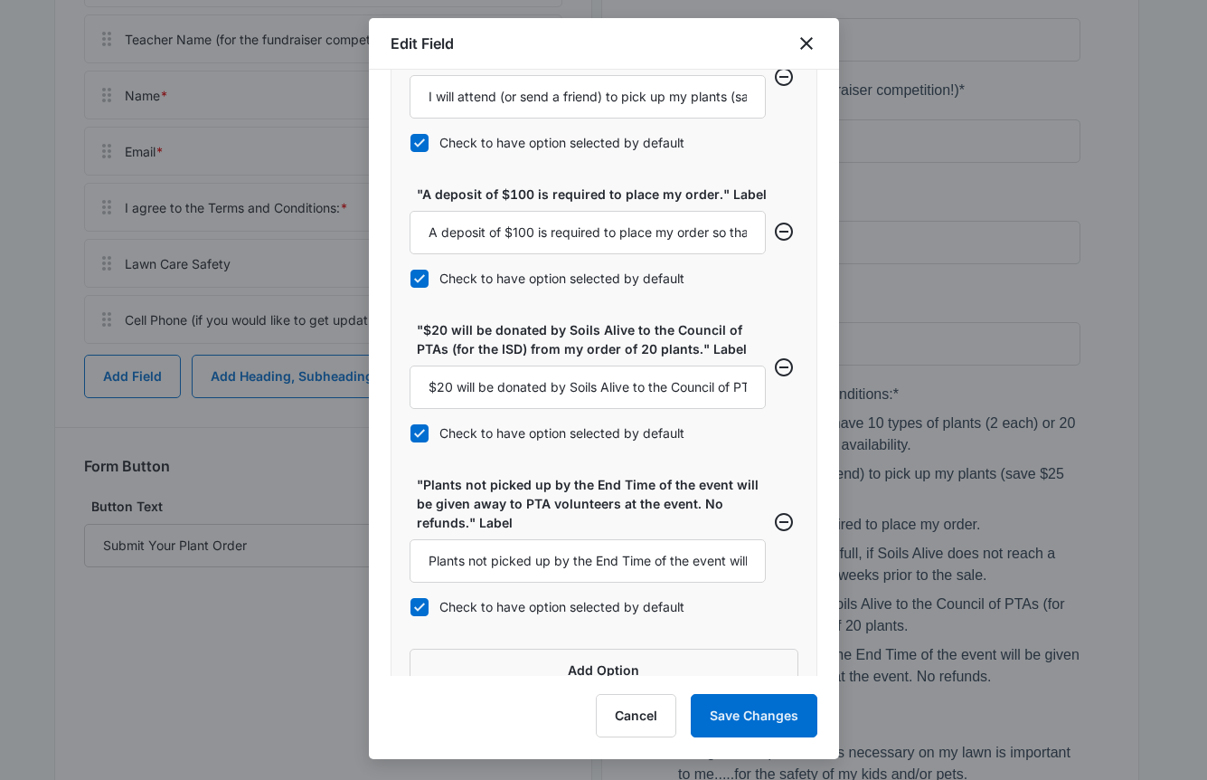
scroll to position [1026, 0]
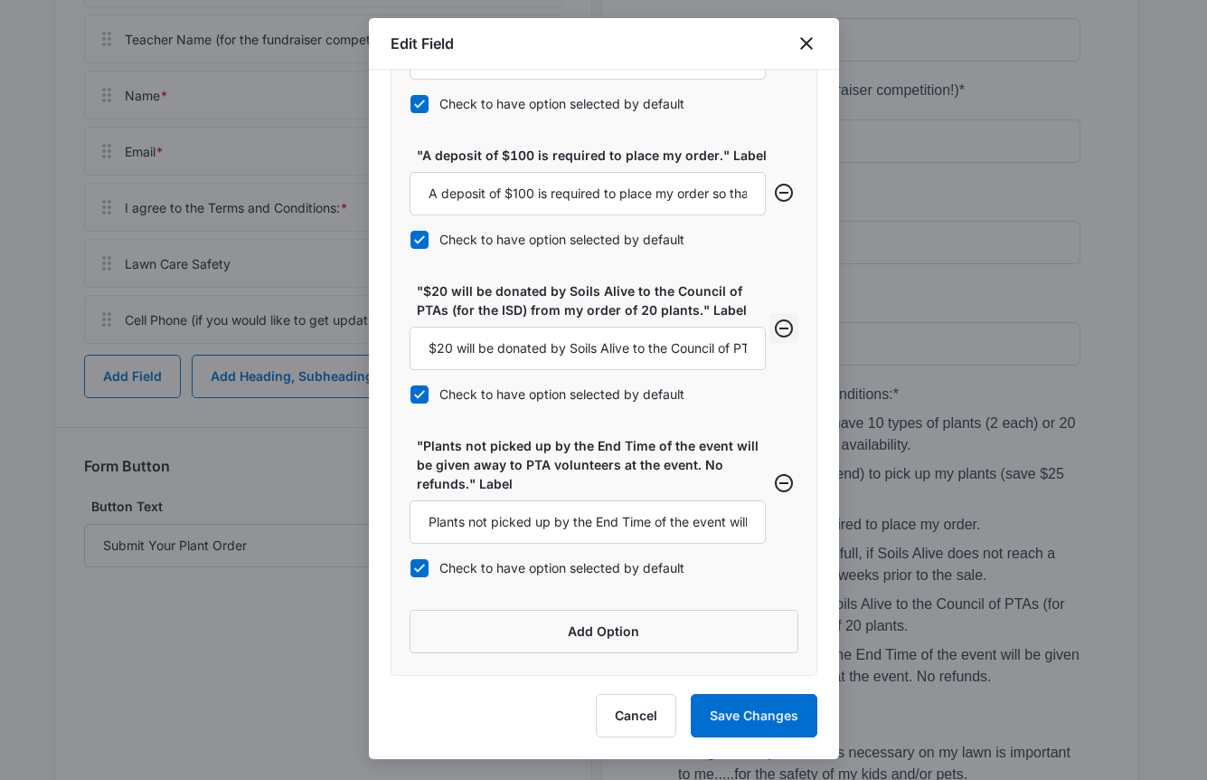
click at [773, 326] on icon "Remove row" at bounding box center [784, 328] width 22 height 22
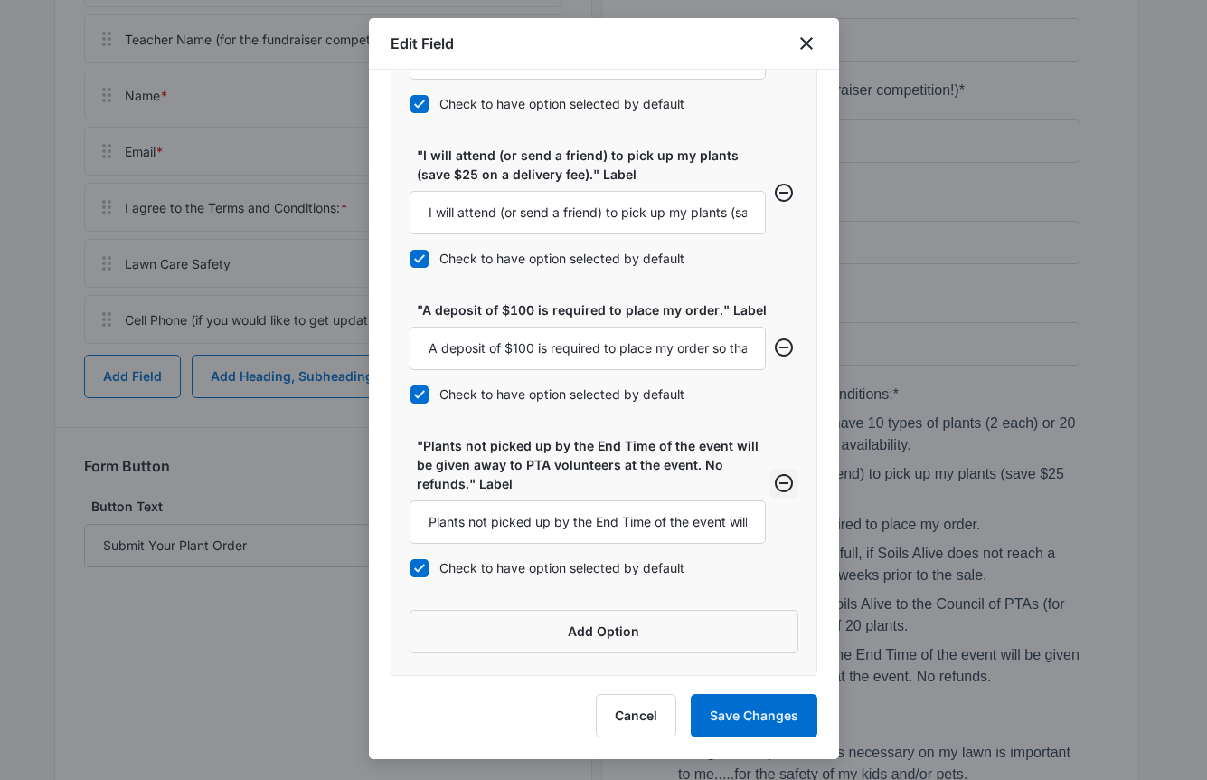
scroll to position [871, 0]
click at [598, 532] on input "Plants not picked up by the End Time of the event will be given away to PTA vol…" at bounding box center [588, 521] width 356 height 43
click at [529, 521] on input "Plants not picked up by the End Time of the event will be given away to PTA vol…" at bounding box center [588, 521] width 356 height 43
drag, startPoint x: 652, startPoint y: 524, endPoint x: 866, endPoint y: 559, distance: 216.3
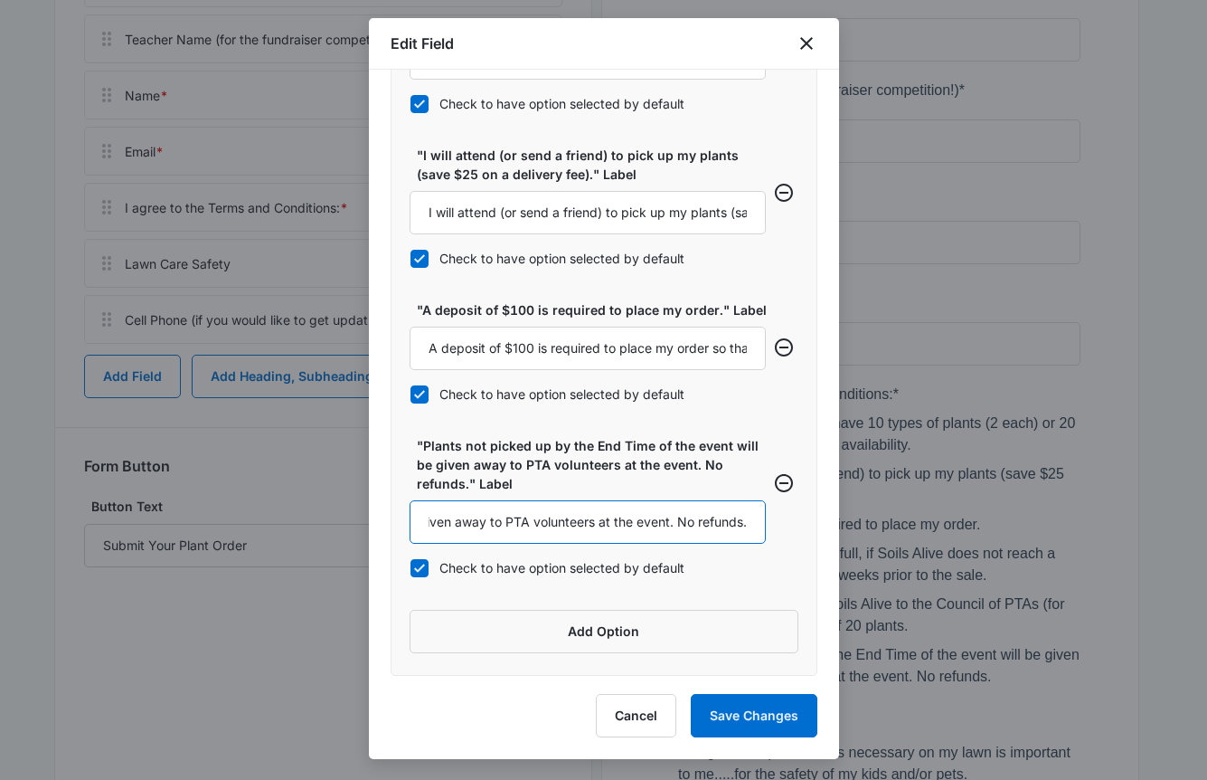
click at [866, 559] on body "Forms Apps Reputation Websites Forms CRM Email Social POS Content Ads Intellige…" at bounding box center [603, 276] width 1207 height 1831
click at [734, 522] on input "Plants not picked up by the End Time of the event will be given away to PTA vol…" at bounding box center [588, 521] width 356 height 43
drag, startPoint x: 611, startPoint y: 536, endPoint x: 327, endPoint y: 506, distance: 286.5
click at [327, 506] on body "Forms Apps Reputation Websites Forms CRM Email Social POS Content Ads Intellige…" at bounding box center [603, 276] width 1207 height 1831
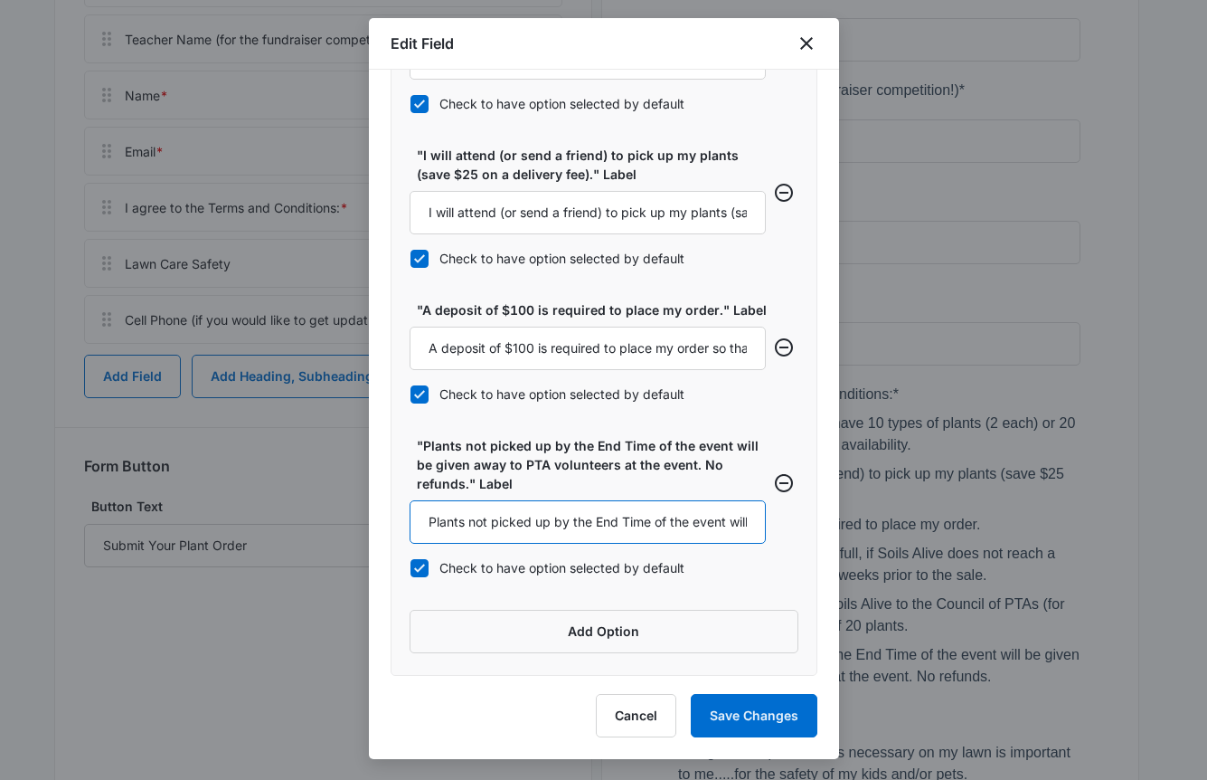
click at [694, 520] on input "Plants not picked up by the End Time of the event will be given away to PTA vol…" at bounding box center [588, 521] width 356 height 43
type input "Plants not picked up by the End Time of the event will be given away to PTA vol…"
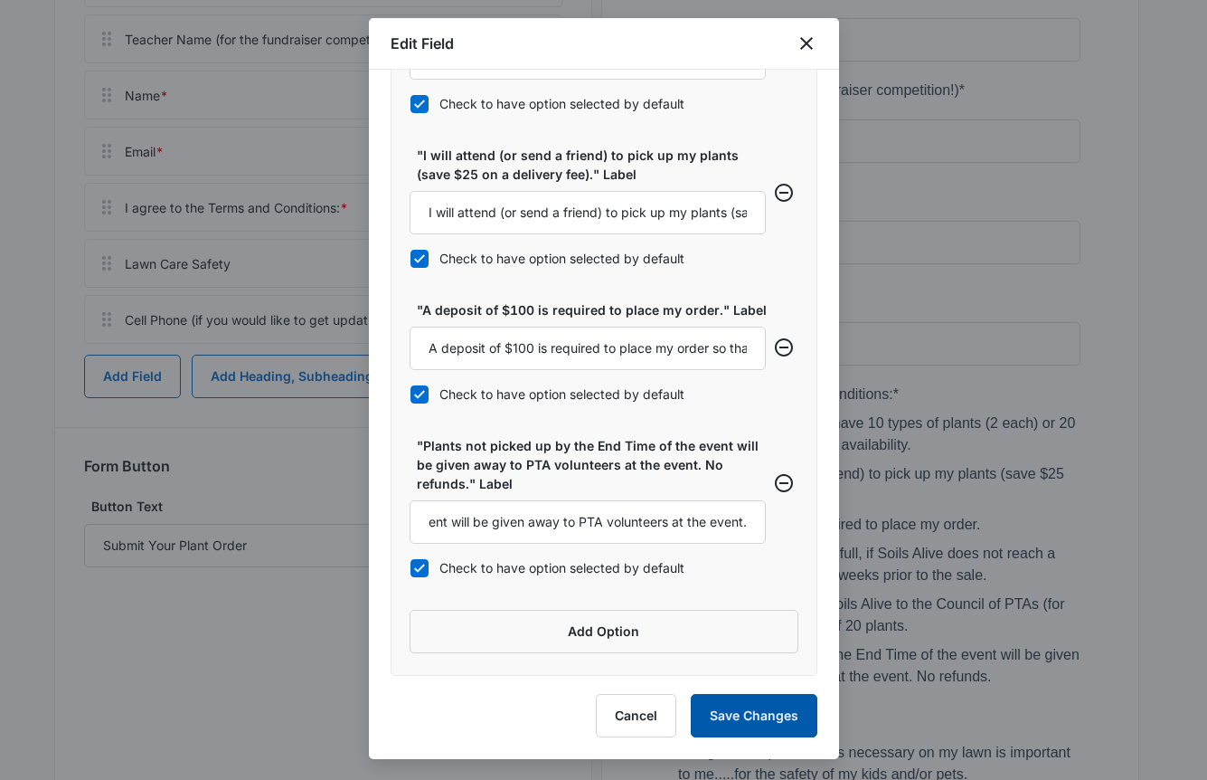
click at [772, 713] on button "Save Changes" at bounding box center [754, 715] width 127 height 43
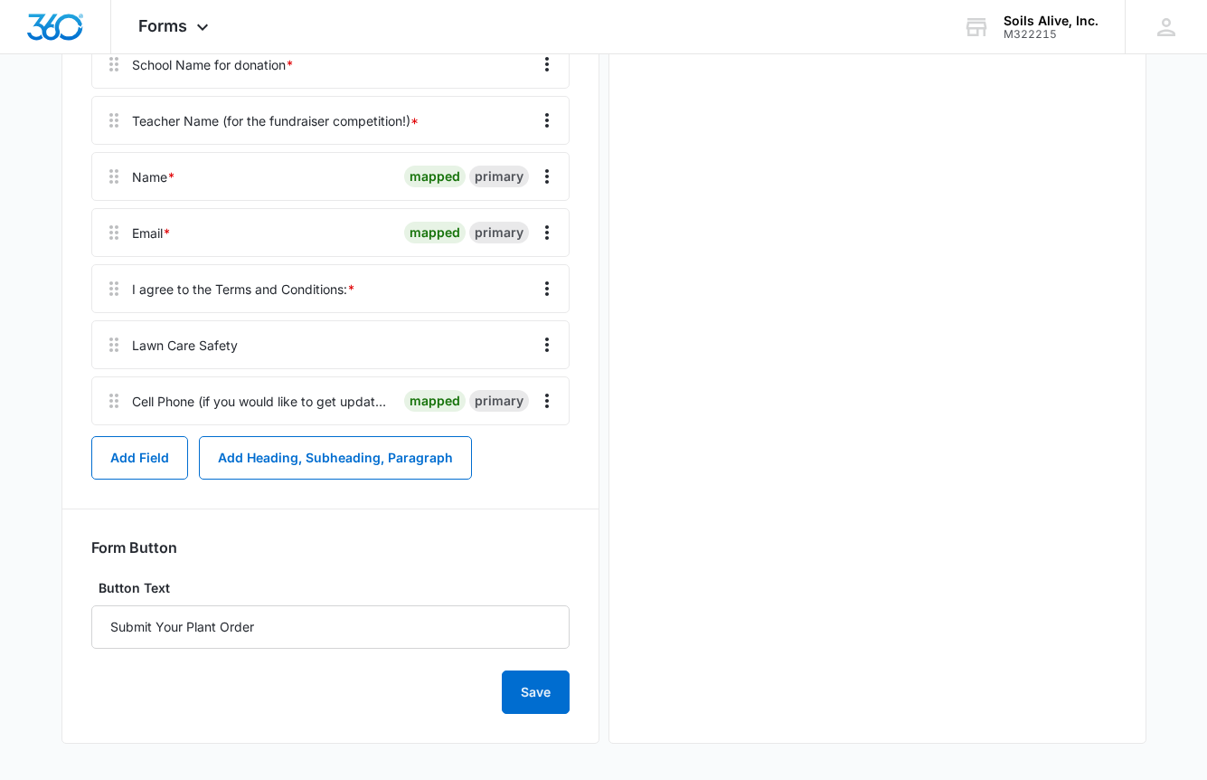
scroll to position [0, 0]
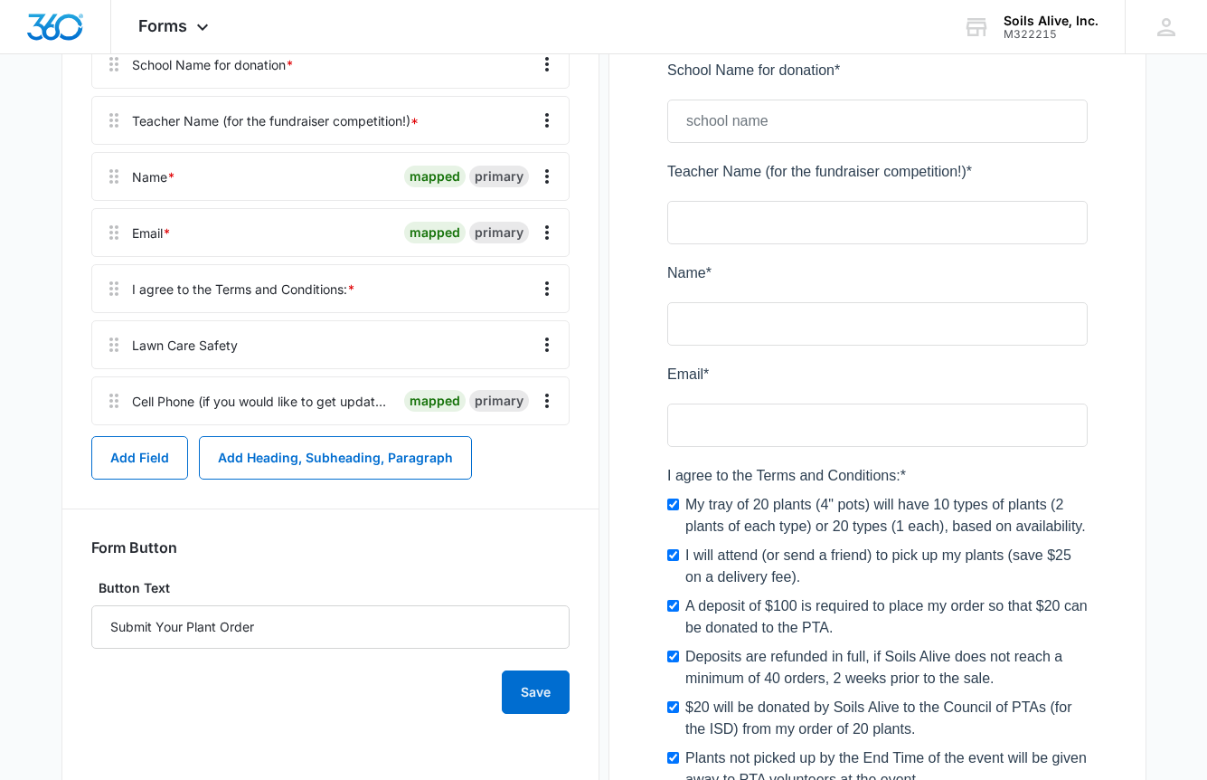
click at [1163, 168] on main "Edit Form Accept payments and sell products right on this form. Set Up Payments…" at bounding box center [603, 424] width 1207 height 1740
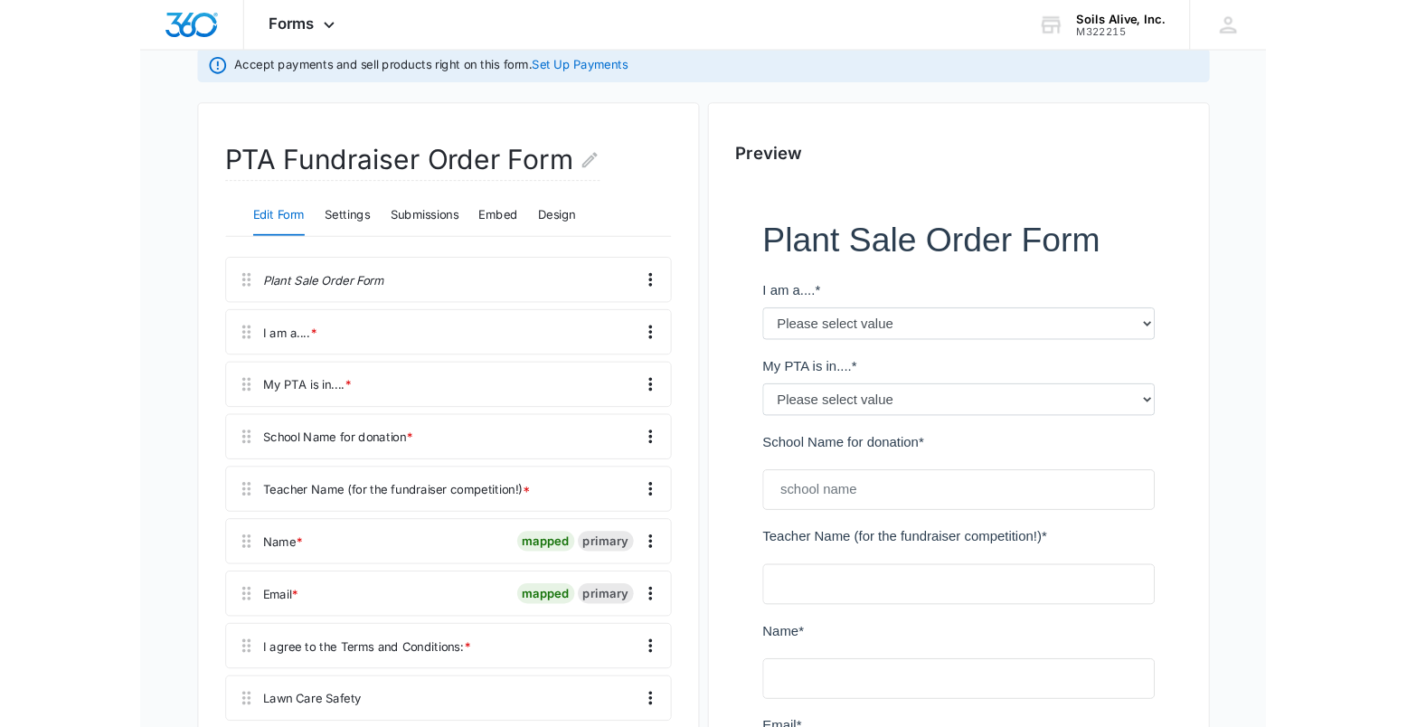
scroll to position [147, 0]
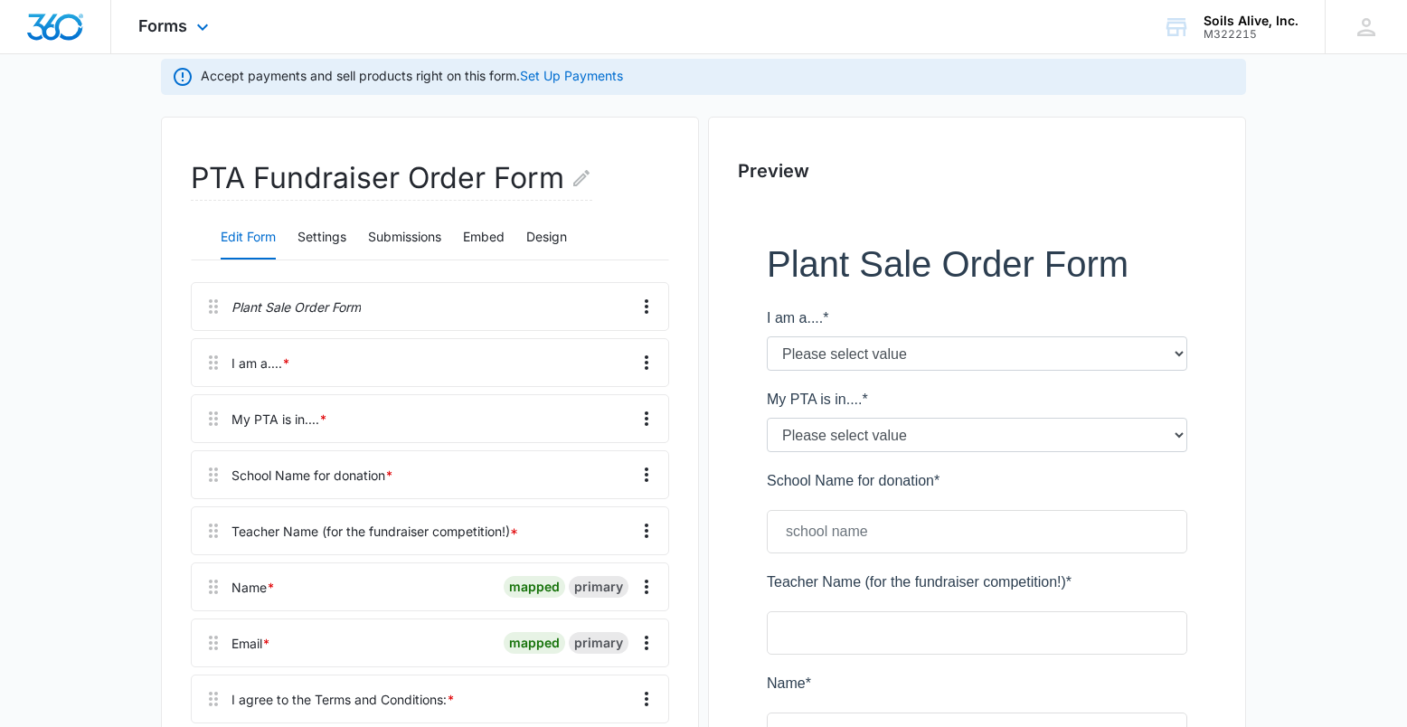
click at [172, 35] on div "Forms Apps Reputation Websites Forms CRM Email Social POS Content Ads Intellige…" at bounding box center [175, 26] width 129 height 53
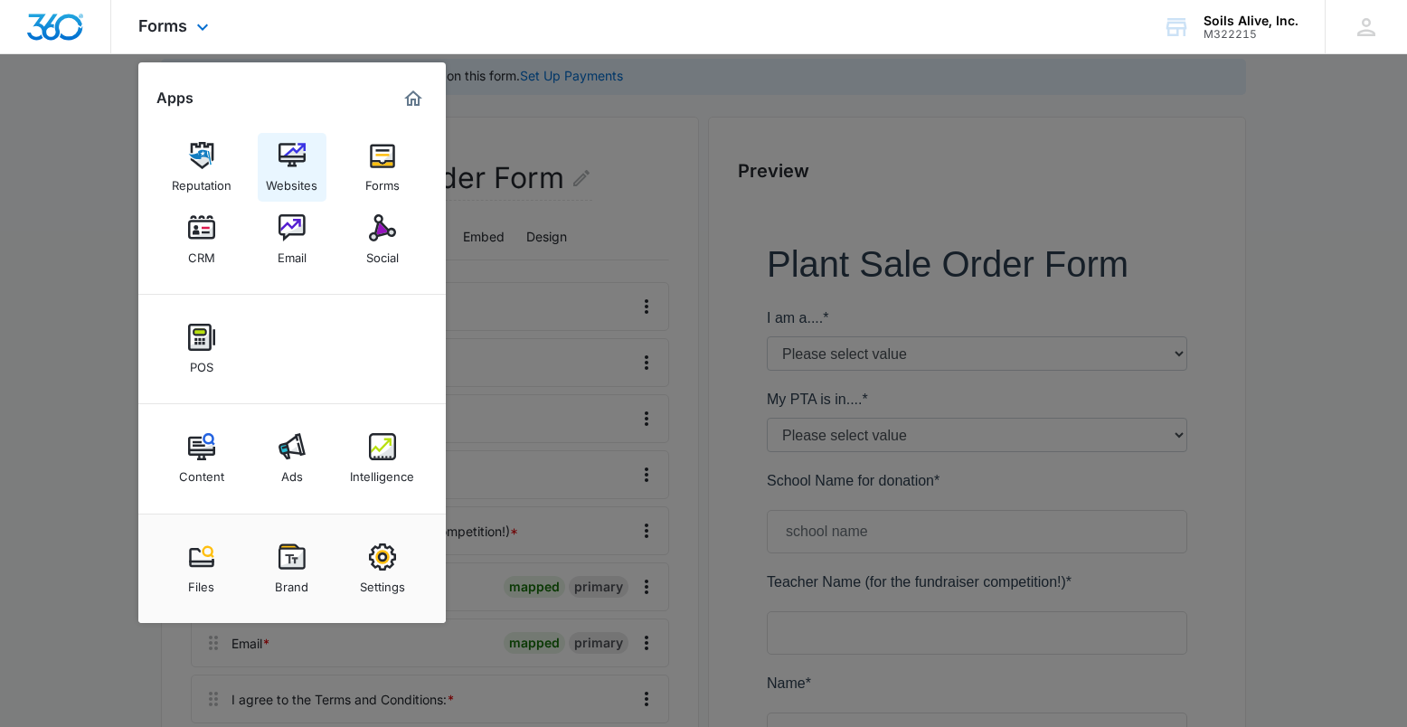
click at [296, 157] on img at bounding box center [292, 155] width 27 height 27
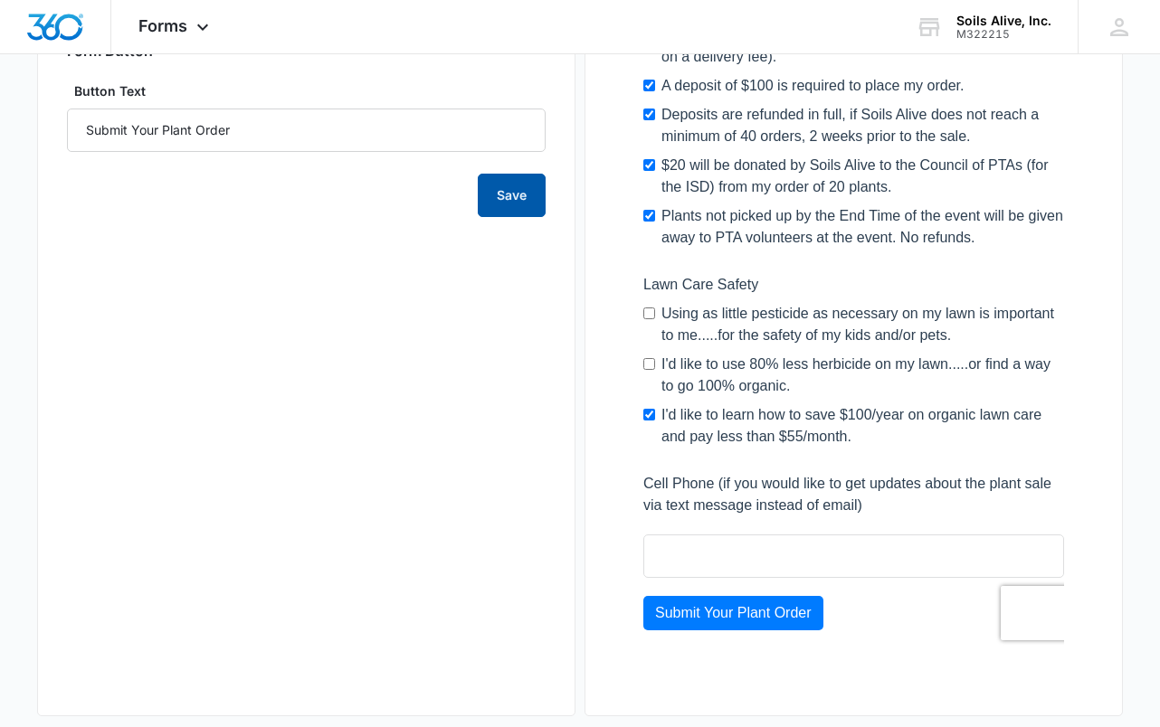
click at [506, 186] on button "Save" at bounding box center [512, 195] width 68 height 43
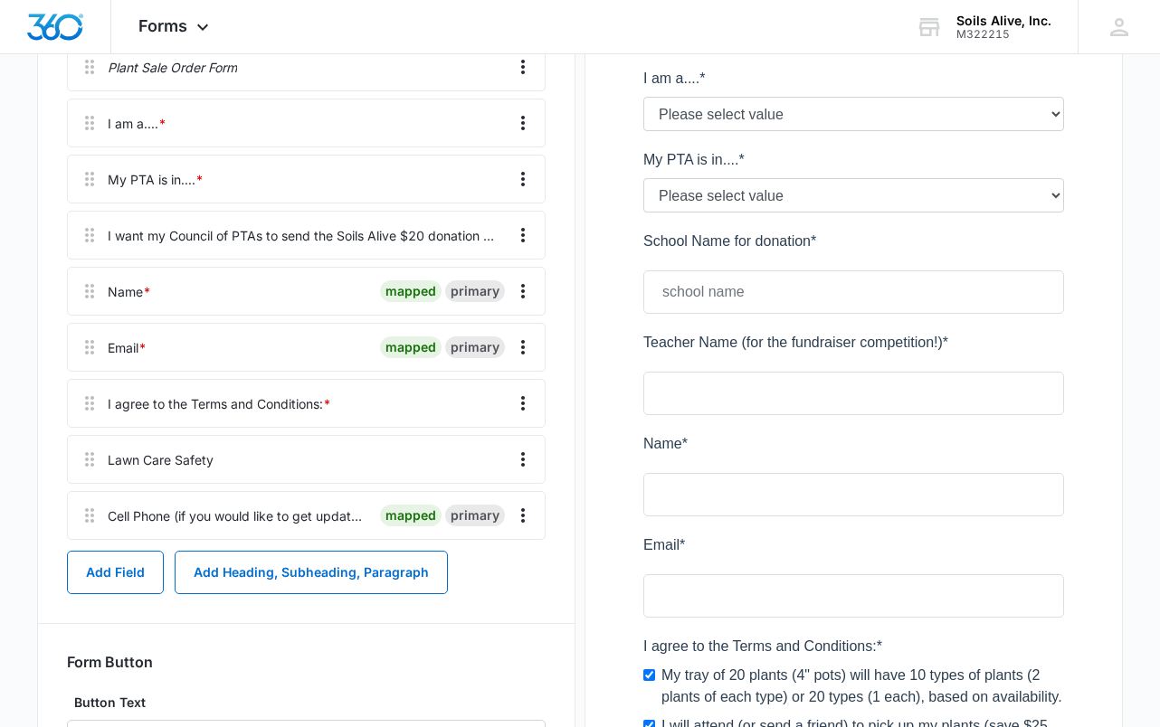
scroll to position [384, 0]
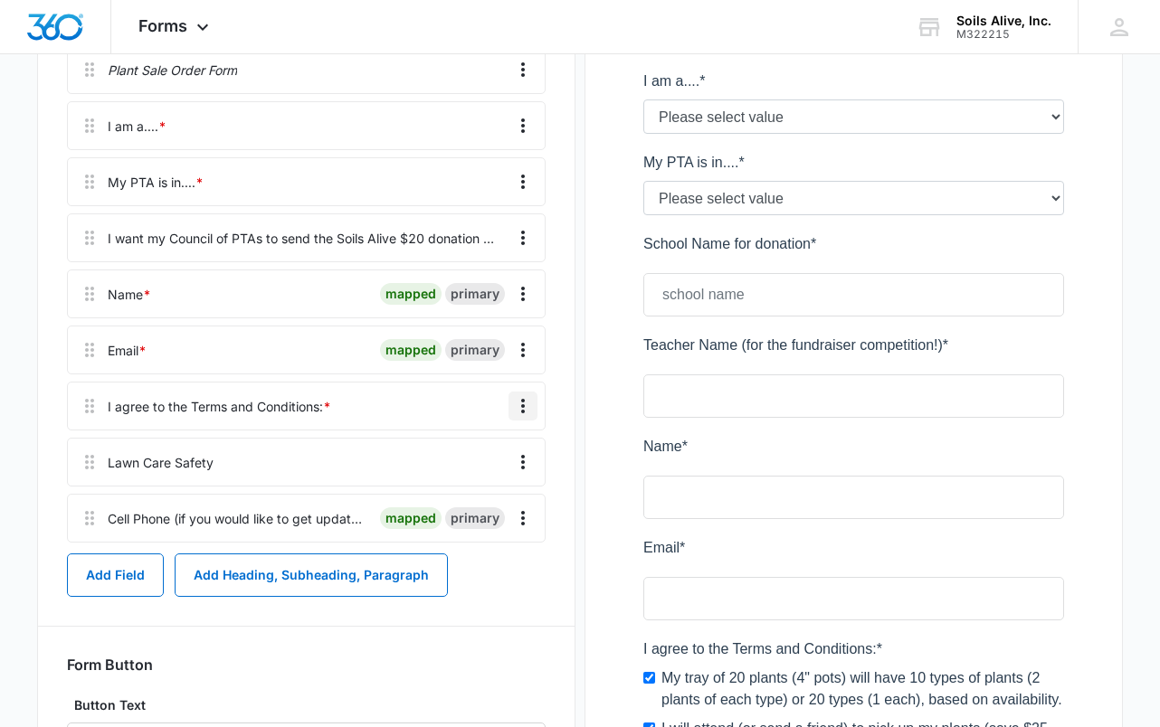
click at [524, 410] on icon "Overflow Menu" at bounding box center [523, 406] width 22 height 22
click at [475, 446] on button "Edit" at bounding box center [484, 456] width 103 height 27
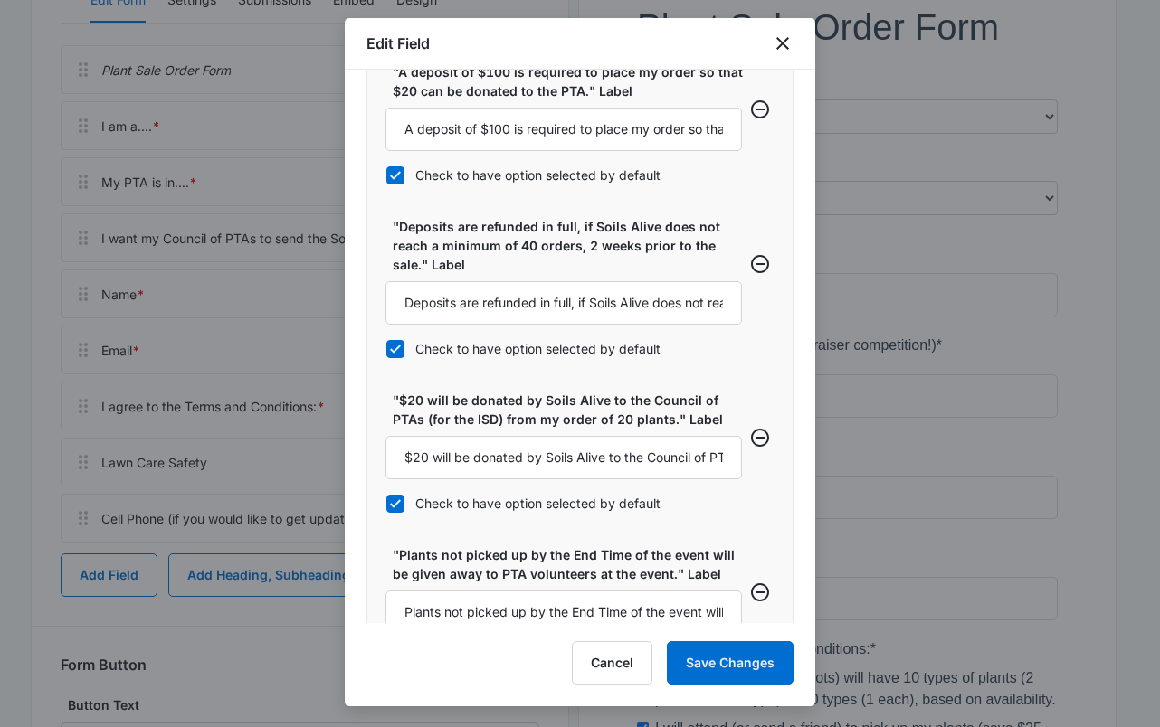
scroll to position [1163, 0]
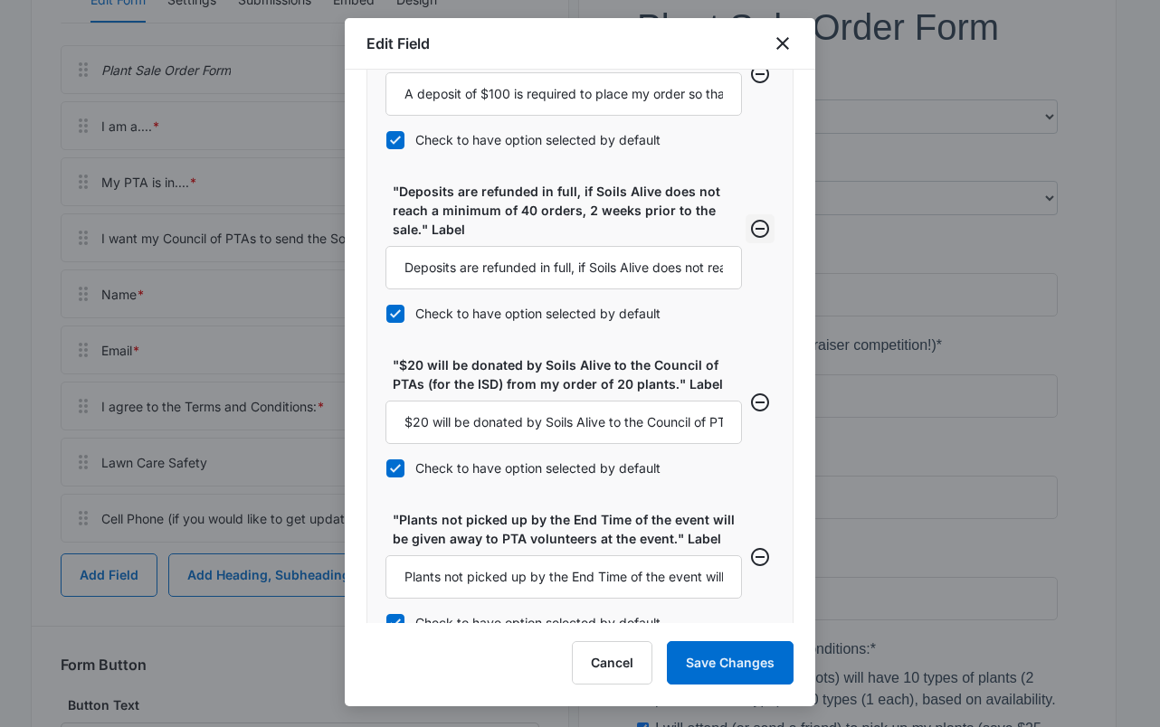
click at [752, 227] on icon "Remove row" at bounding box center [760, 229] width 22 height 22
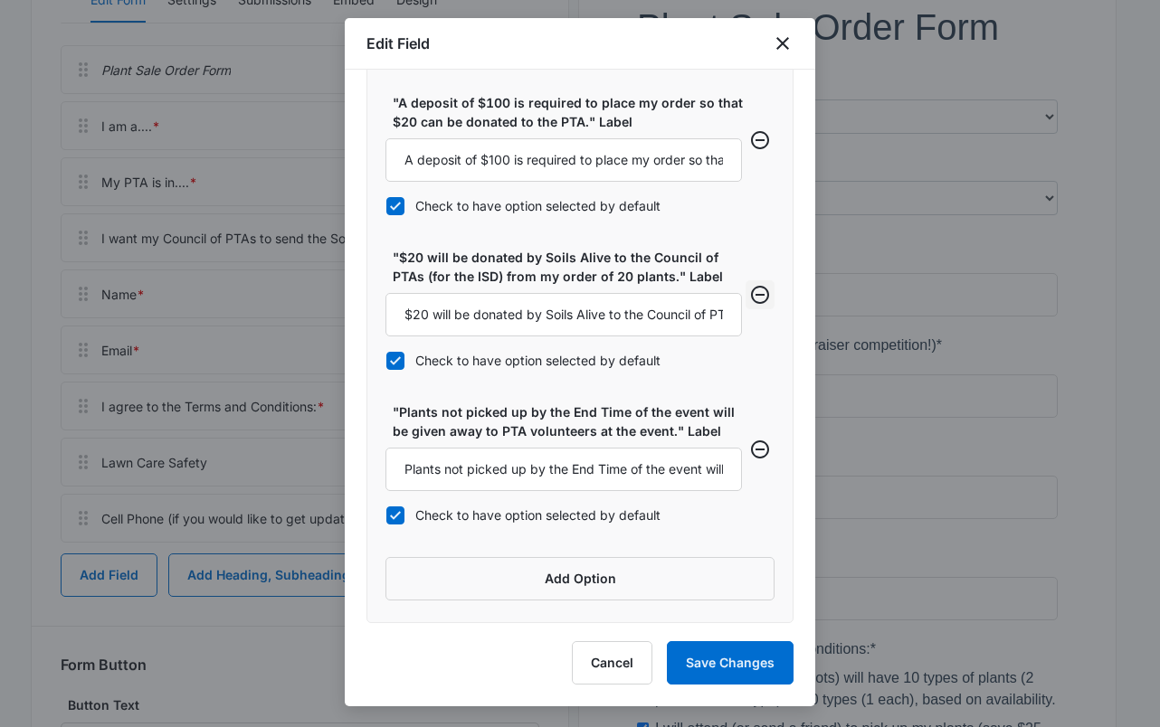
click at [749, 293] on icon "Remove row" at bounding box center [760, 295] width 22 height 22
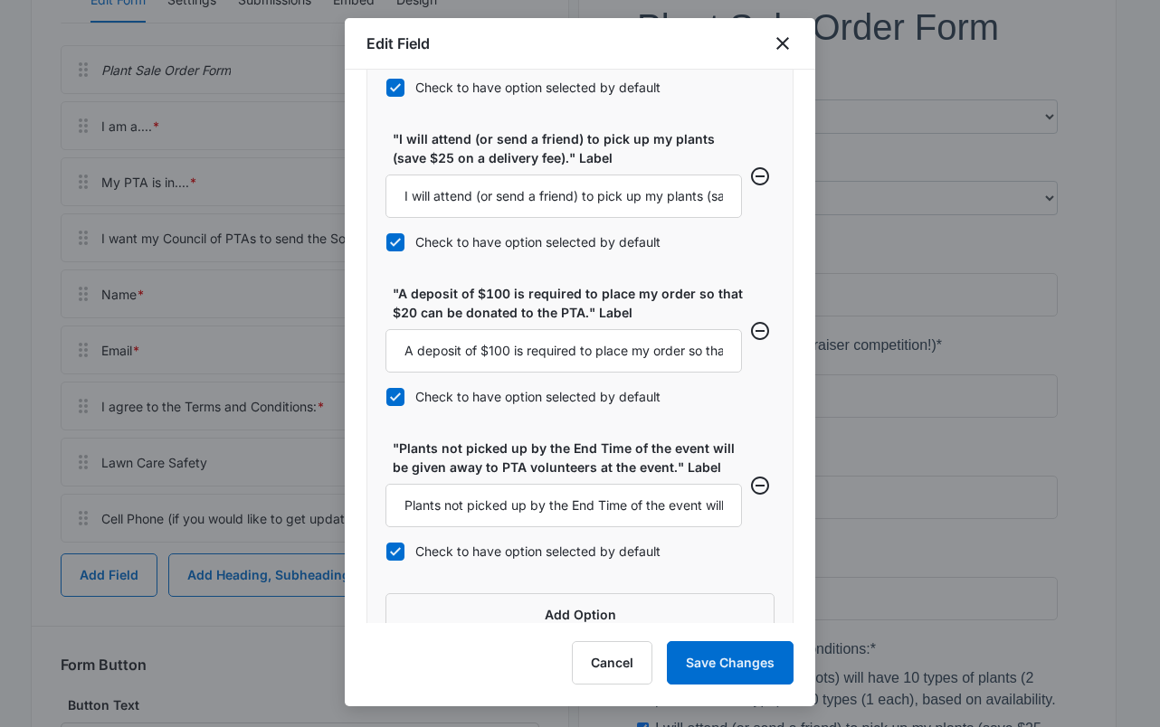
scroll to position [942, 0]
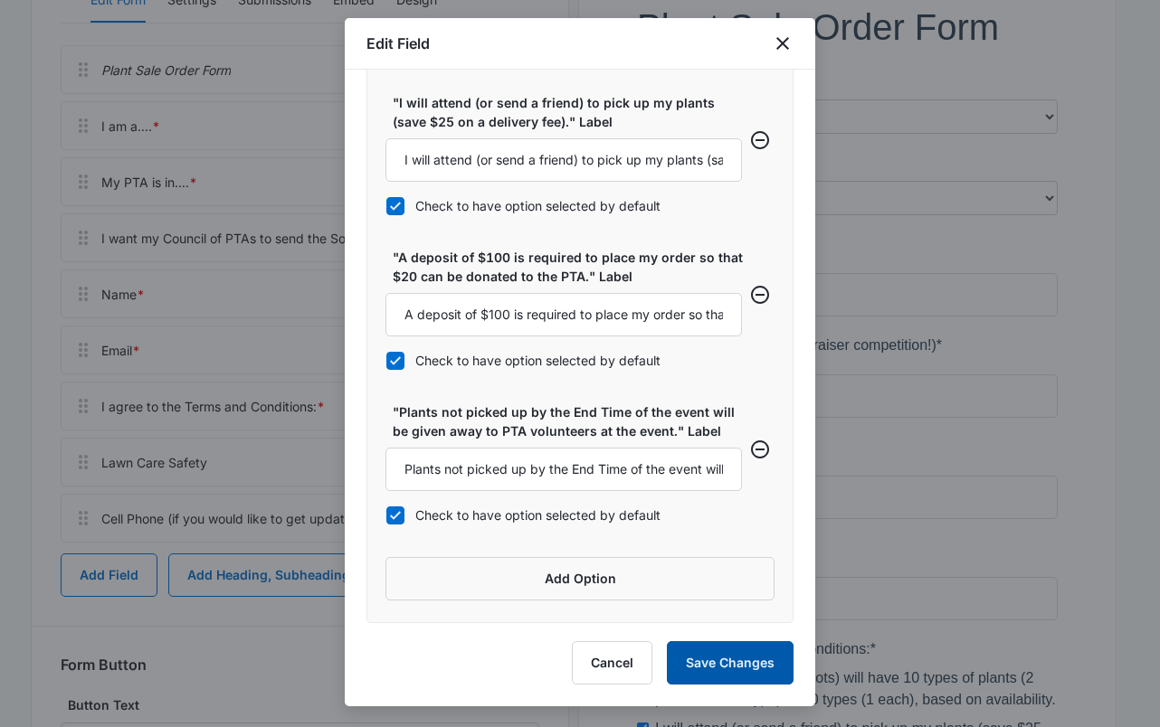
click at [714, 664] on button "Save Changes" at bounding box center [730, 662] width 127 height 43
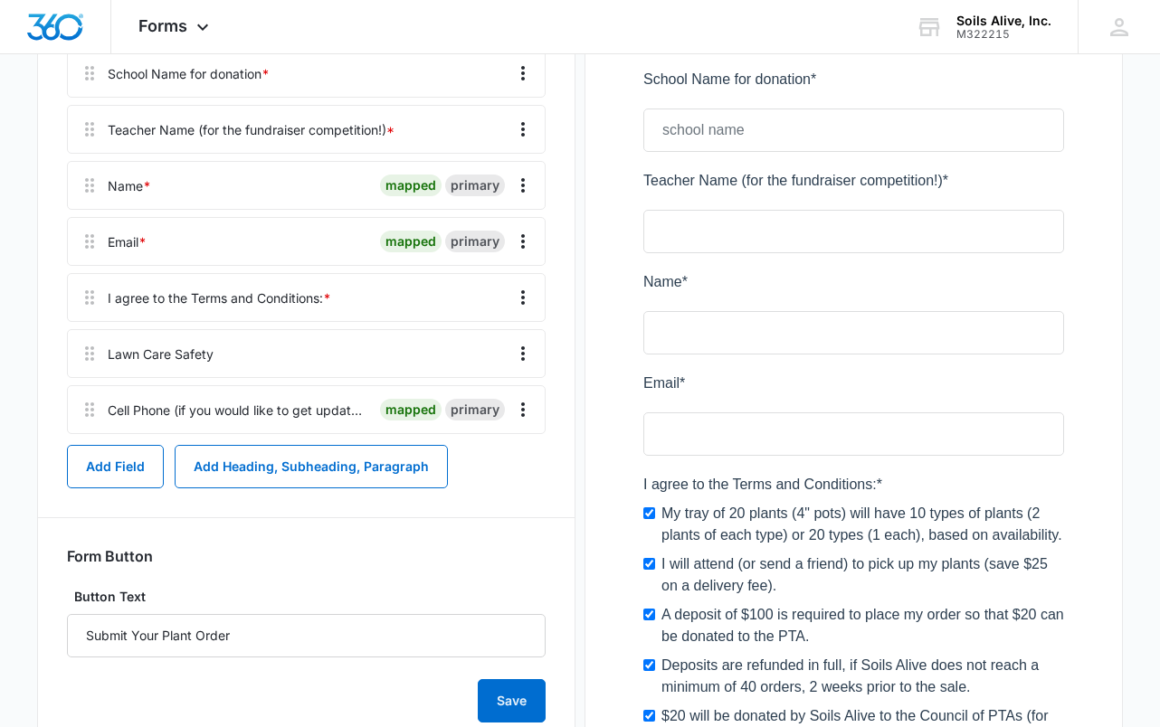
scroll to position [605, 0]
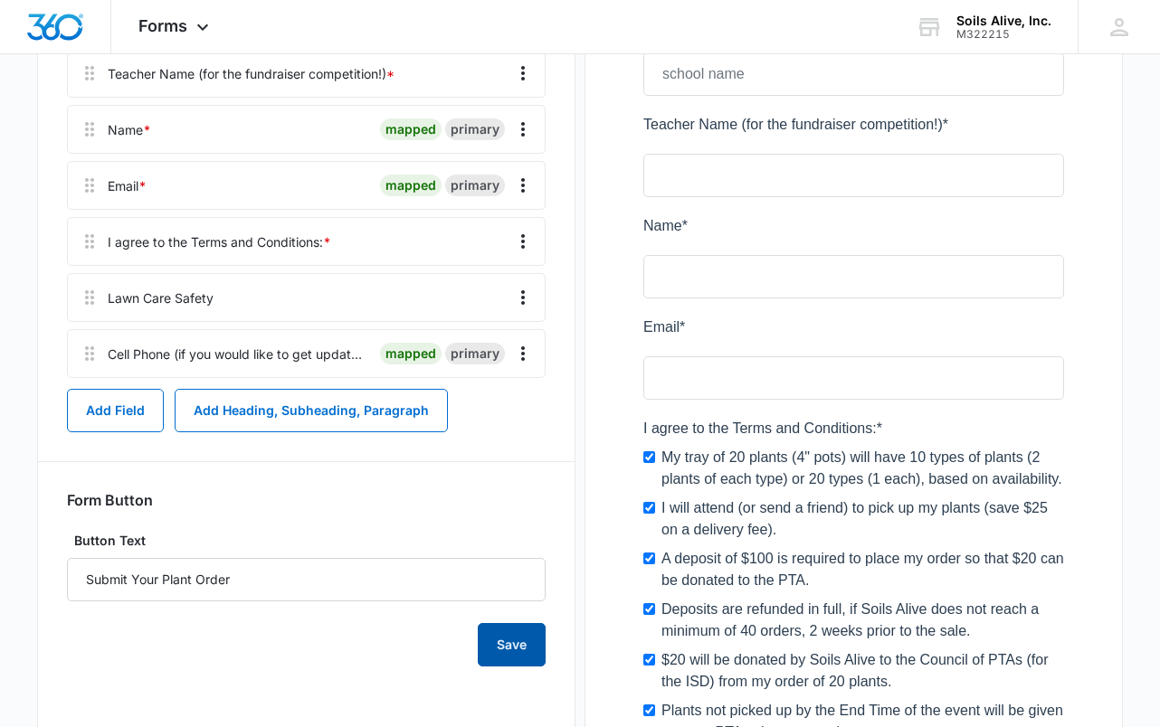
click at [515, 645] on button "Save" at bounding box center [512, 644] width 68 height 43
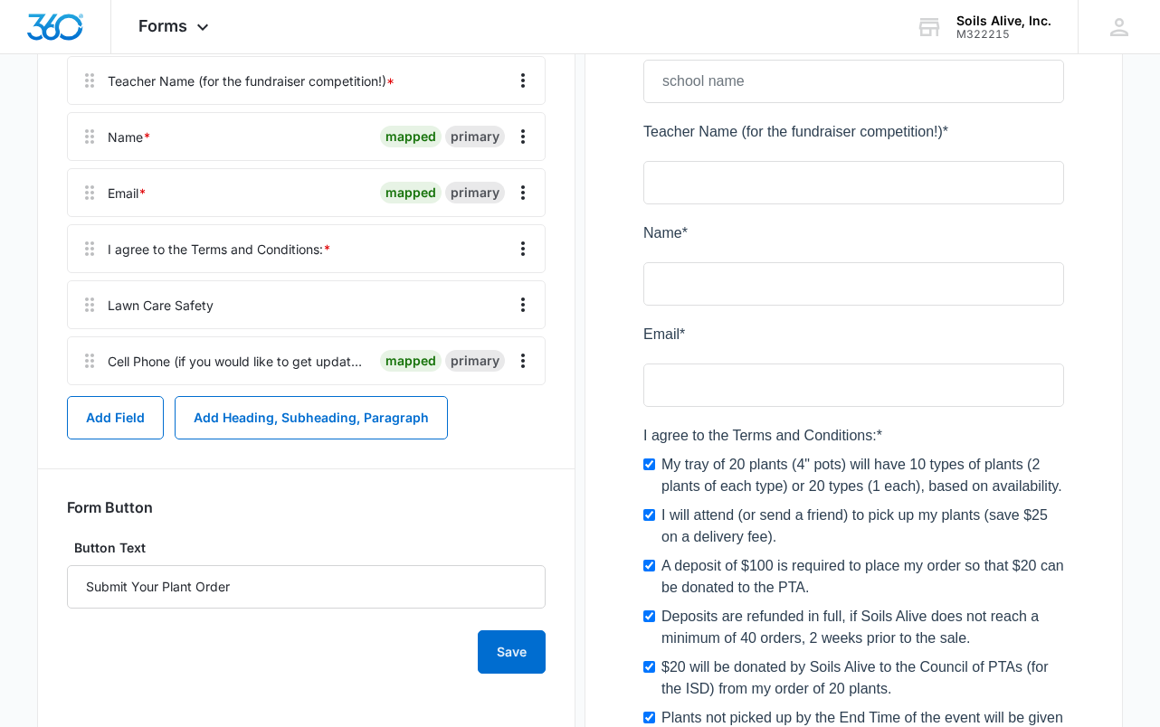
scroll to position [595, 0]
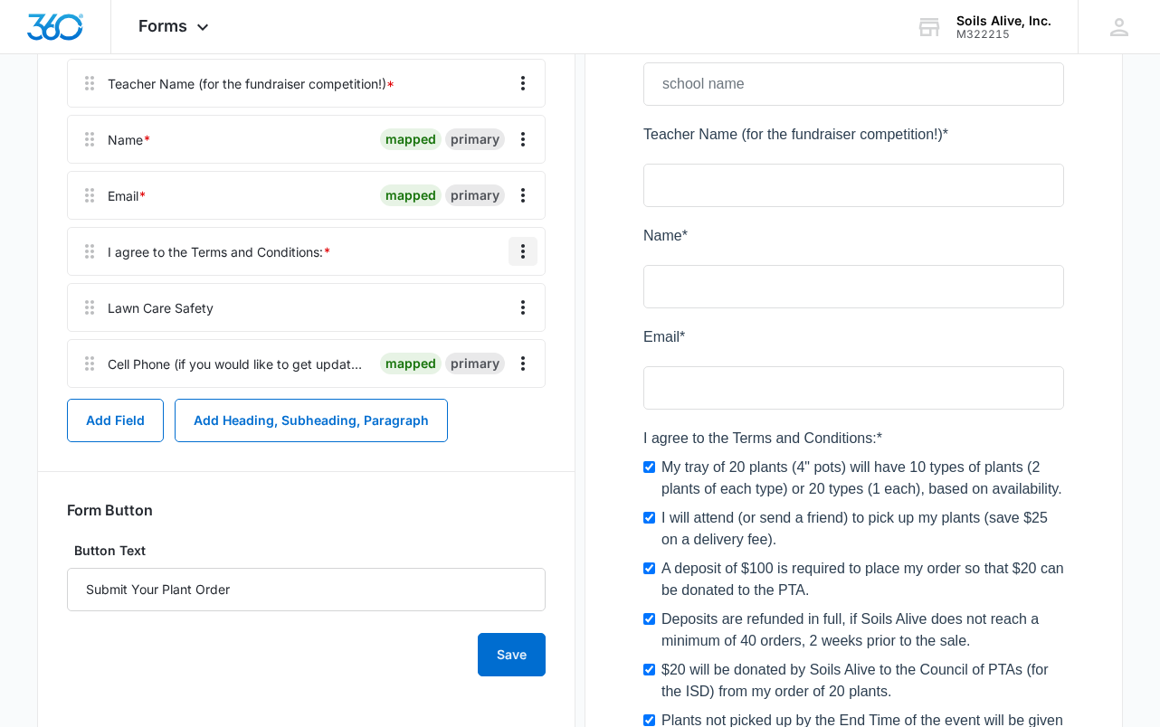
click at [523, 252] on icon "Overflow Menu" at bounding box center [523, 251] width 4 height 14
click at [487, 303] on div "Edit" at bounding box center [474, 302] width 38 height 13
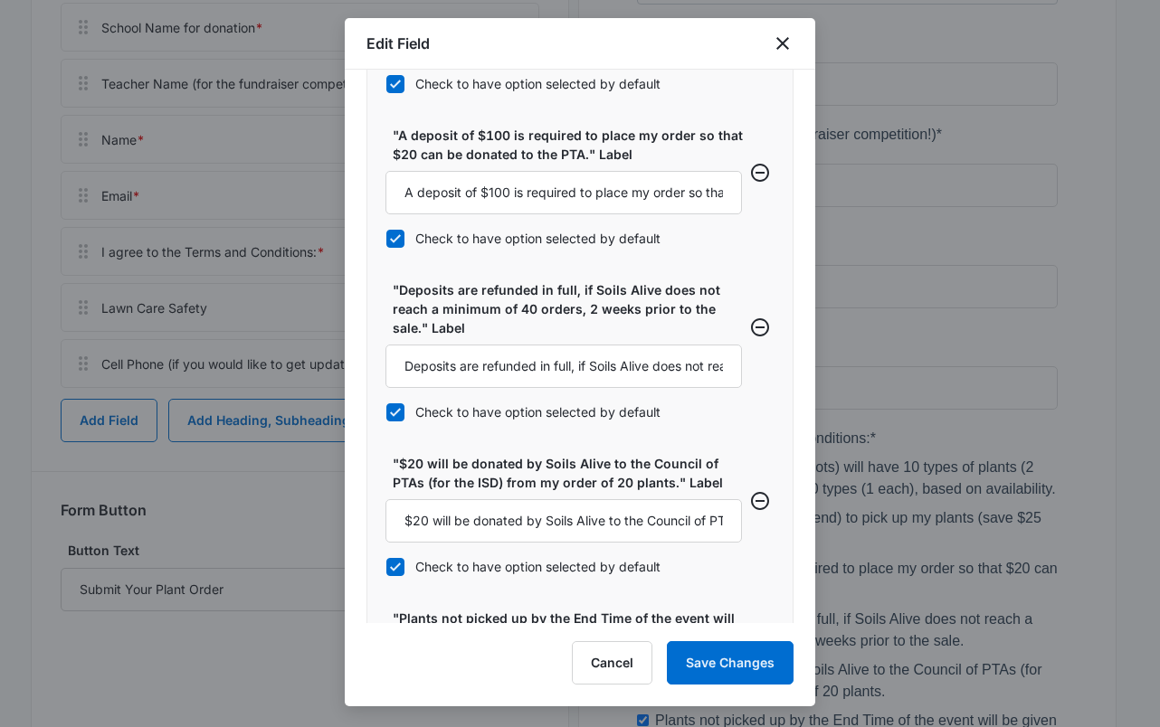
scroll to position [1043, 0]
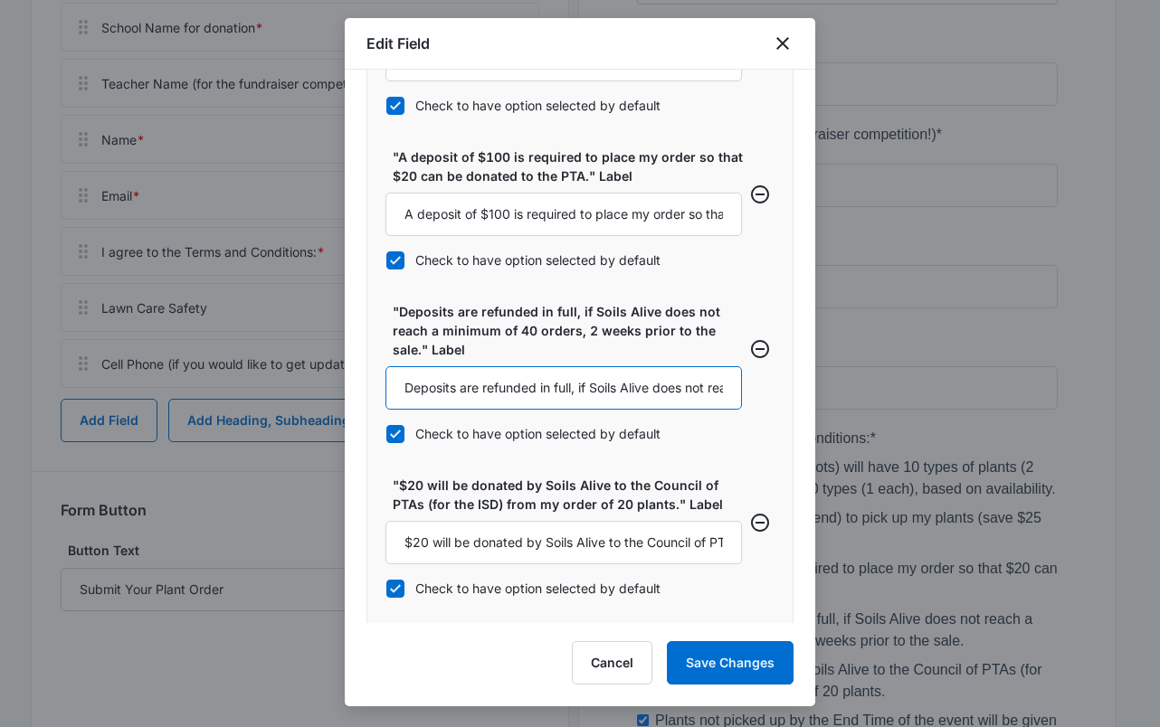
click at [682, 387] on input "Deposits are refunded in full, if Soils Alive does not reach a minimum of 40 or…" at bounding box center [563, 387] width 356 height 43
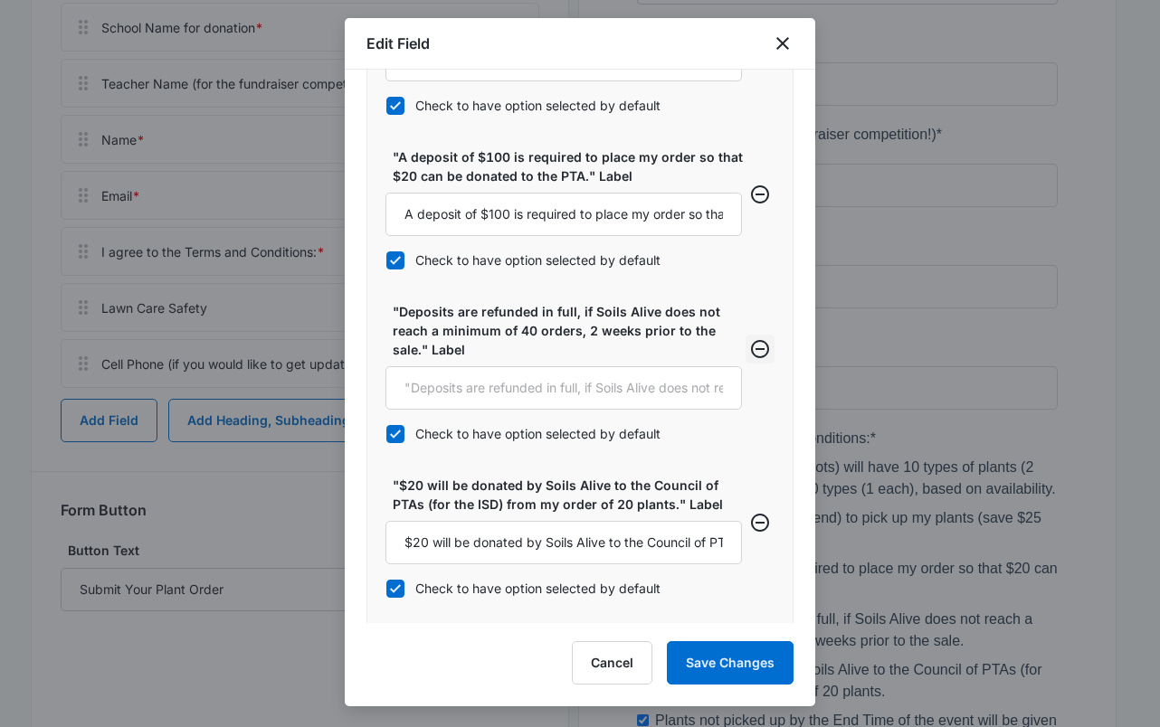
click at [750, 344] on icon "Remove row" at bounding box center [760, 349] width 22 height 22
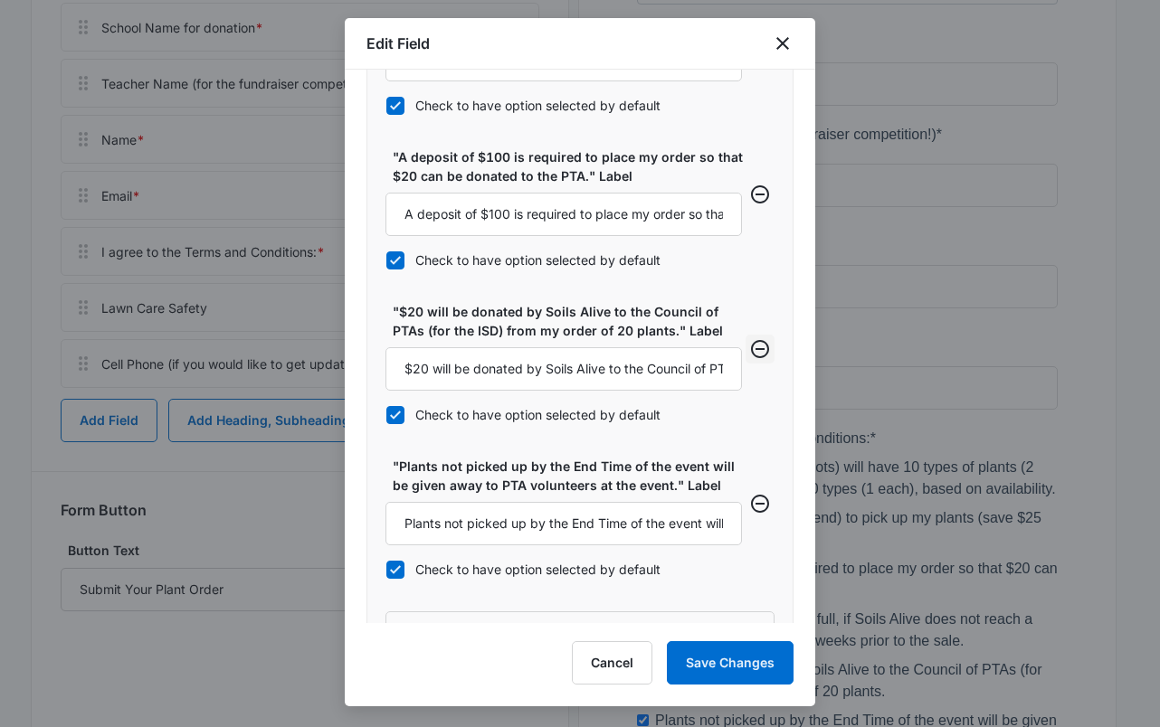
click at [749, 347] on icon "Remove row" at bounding box center [760, 349] width 22 height 22
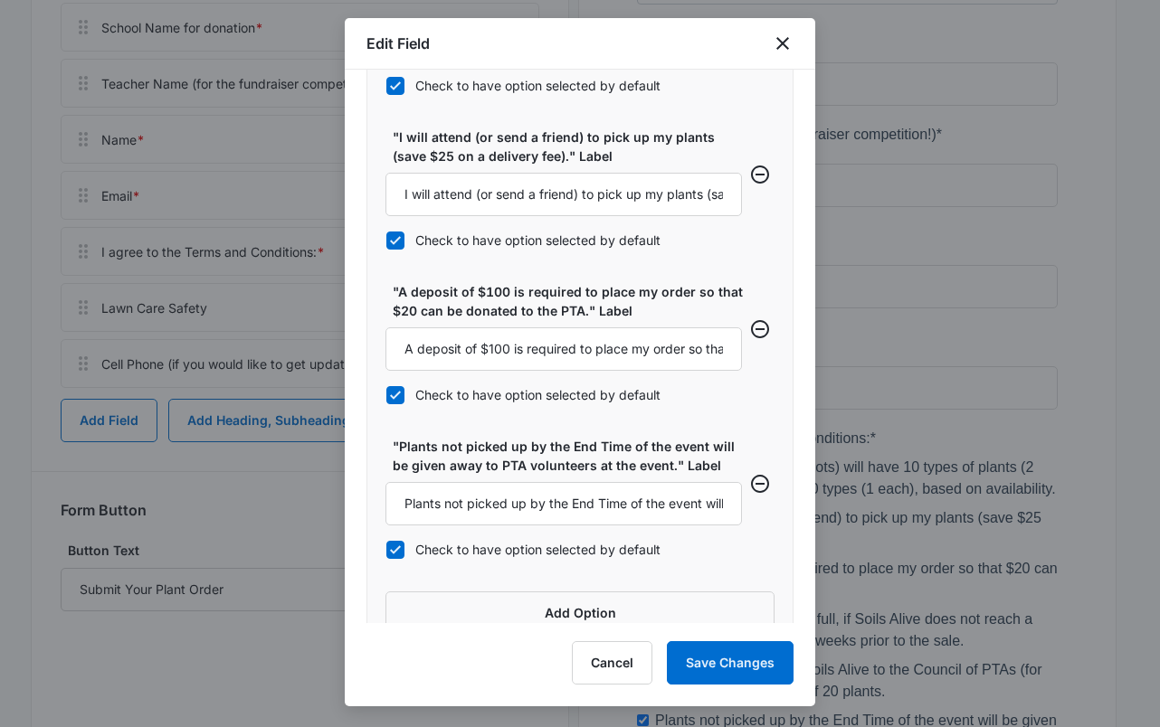
scroll to position [942, 0]
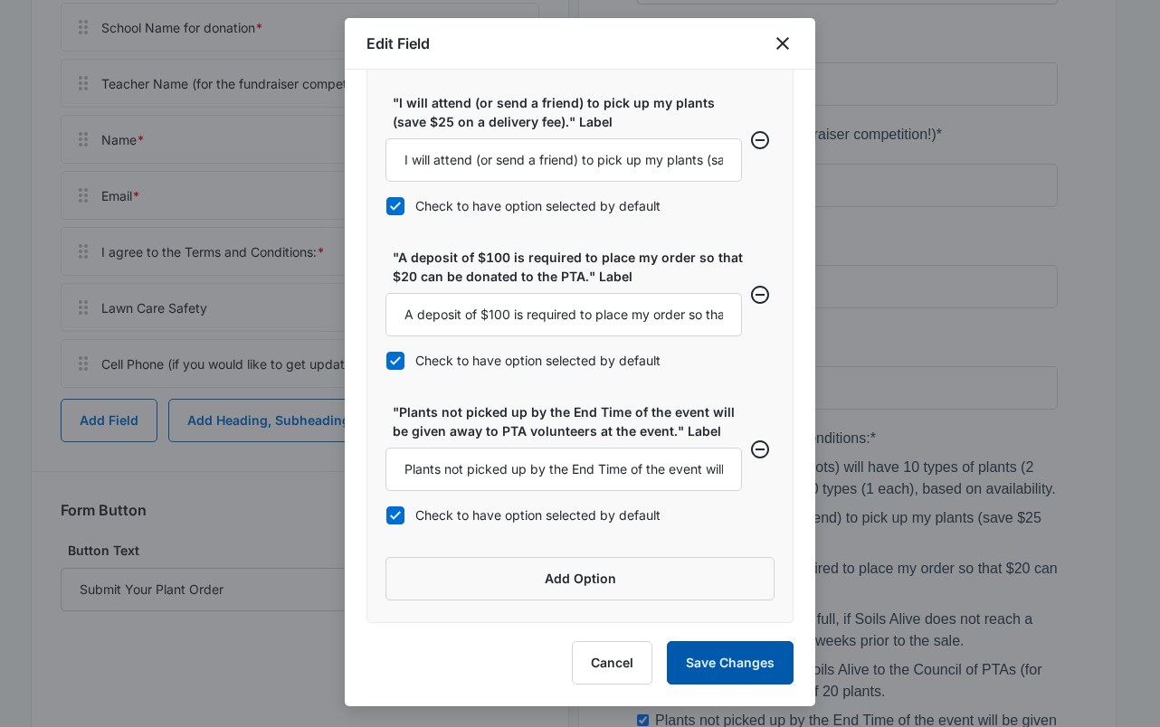
click at [706, 658] on button "Save Changes" at bounding box center [730, 662] width 127 height 43
click at [713, 661] on button "Save Changes" at bounding box center [730, 662] width 127 height 43
click at [705, 667] on button "Save Changes" at bounding box center [730, 662] width 127 height 43
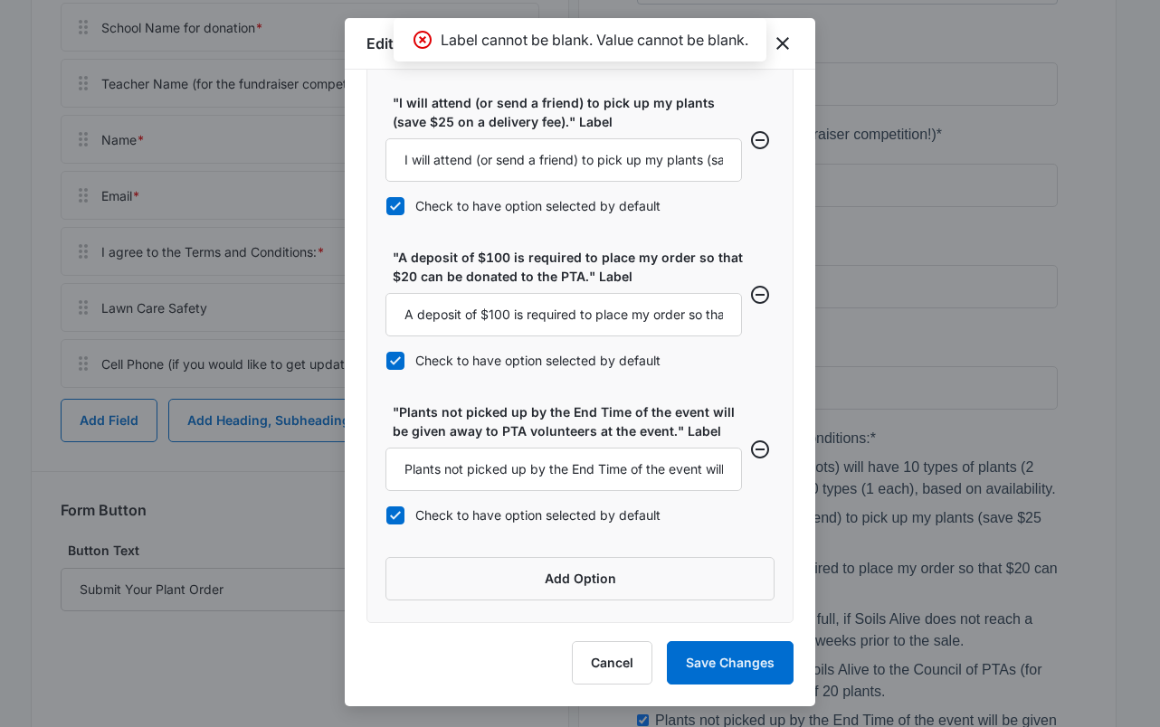
click at [660, 45] on p "Label cannot be blank. Value cannot be blank." at bounding box center [594, 40] width 308 height 22
click at [418, 37] on icon at bounding box center [422, 40] width 18 height 18
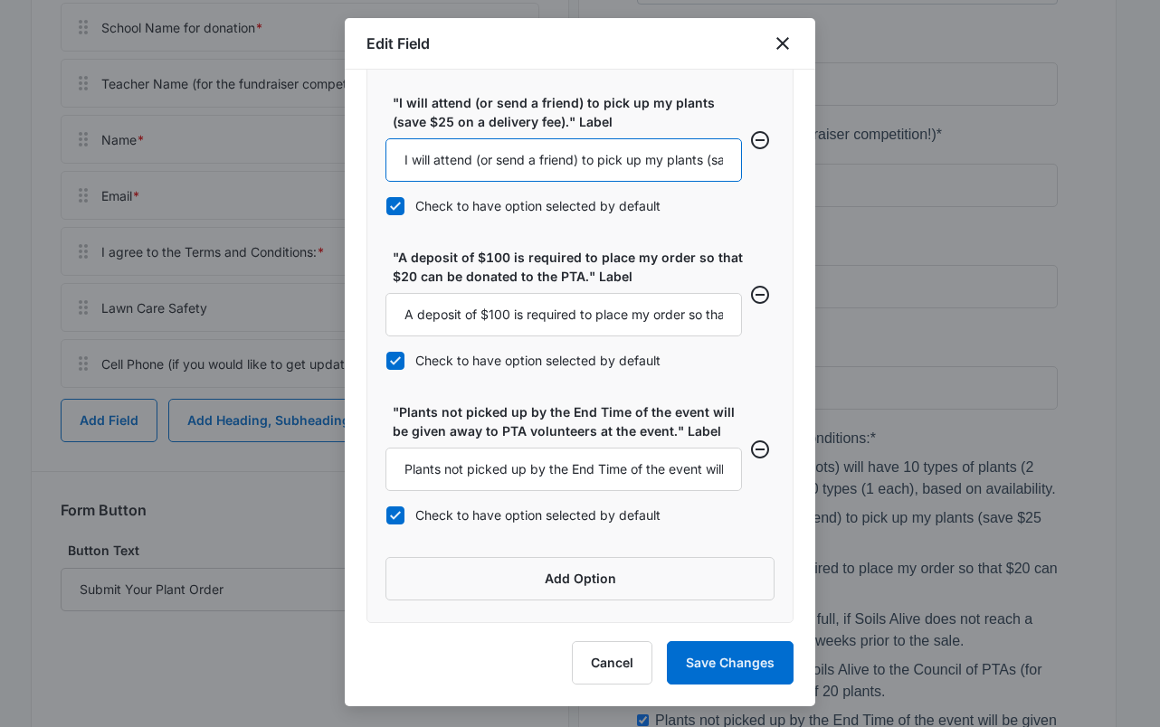
click at [669, 167] on input "I will attend (or send a friend) to pick up my plants (save $25 on a delivery f…" at bounding box center [563, 159] width 356 height 43
click at [741, 651] on button "Save Changes" at bounding box center [730, 662] width 127 height 43
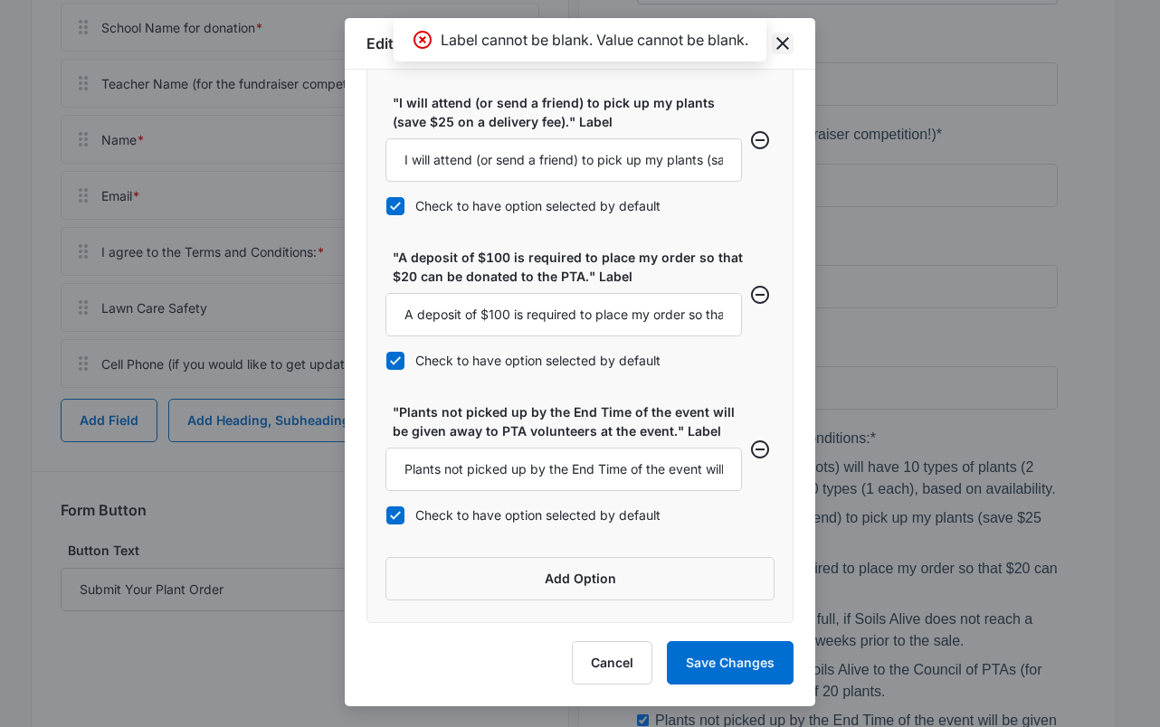
click at [787, 42] on icon "close" at bounding box center [782, 44] width 22 height 22
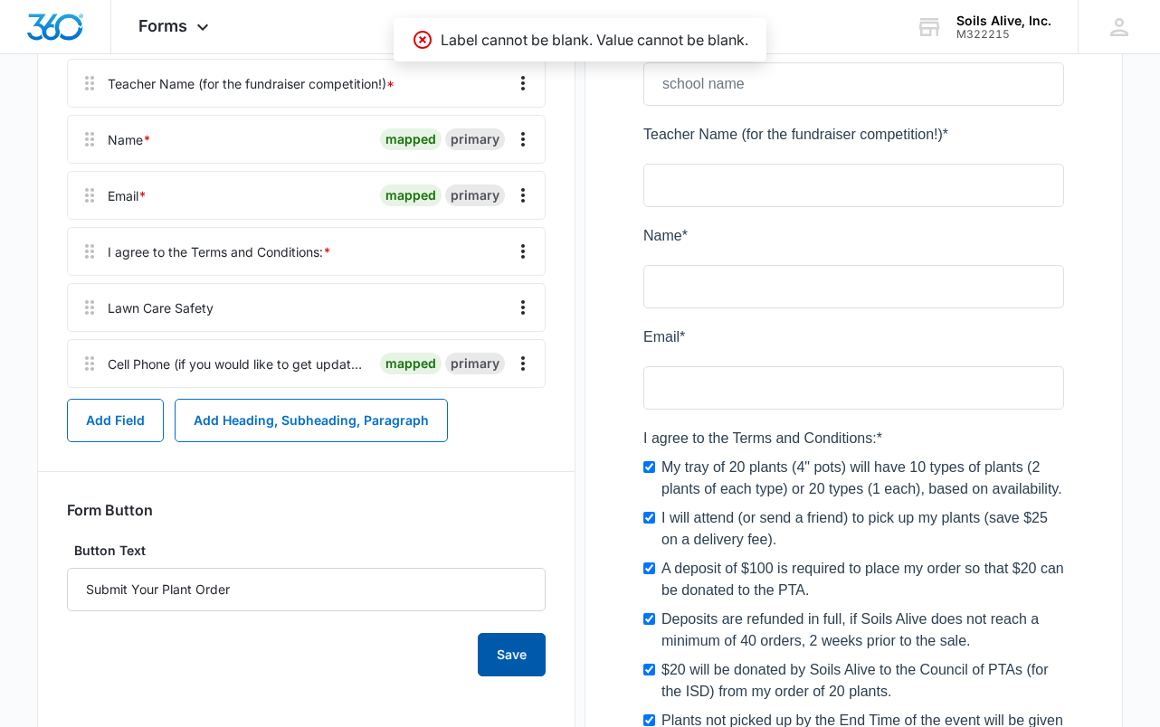
click at [502, 651] on button "Save" at bounding box center [512, 654] width 68 height 43
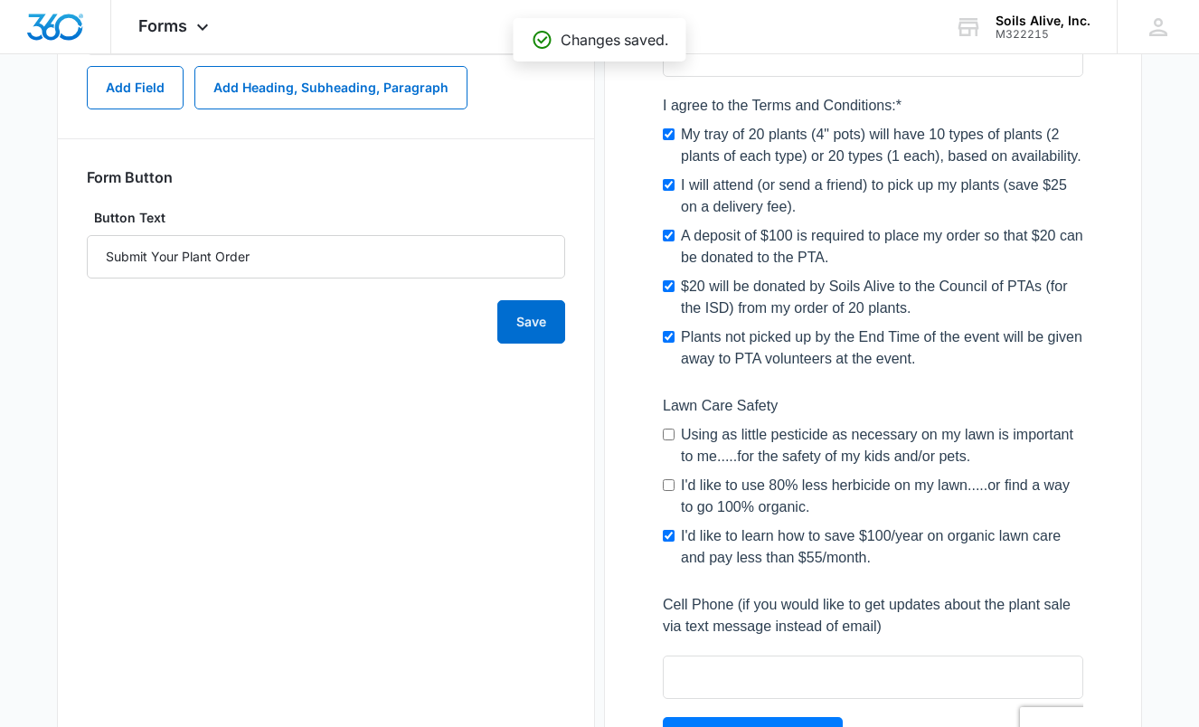
scroll to position [938, 0]
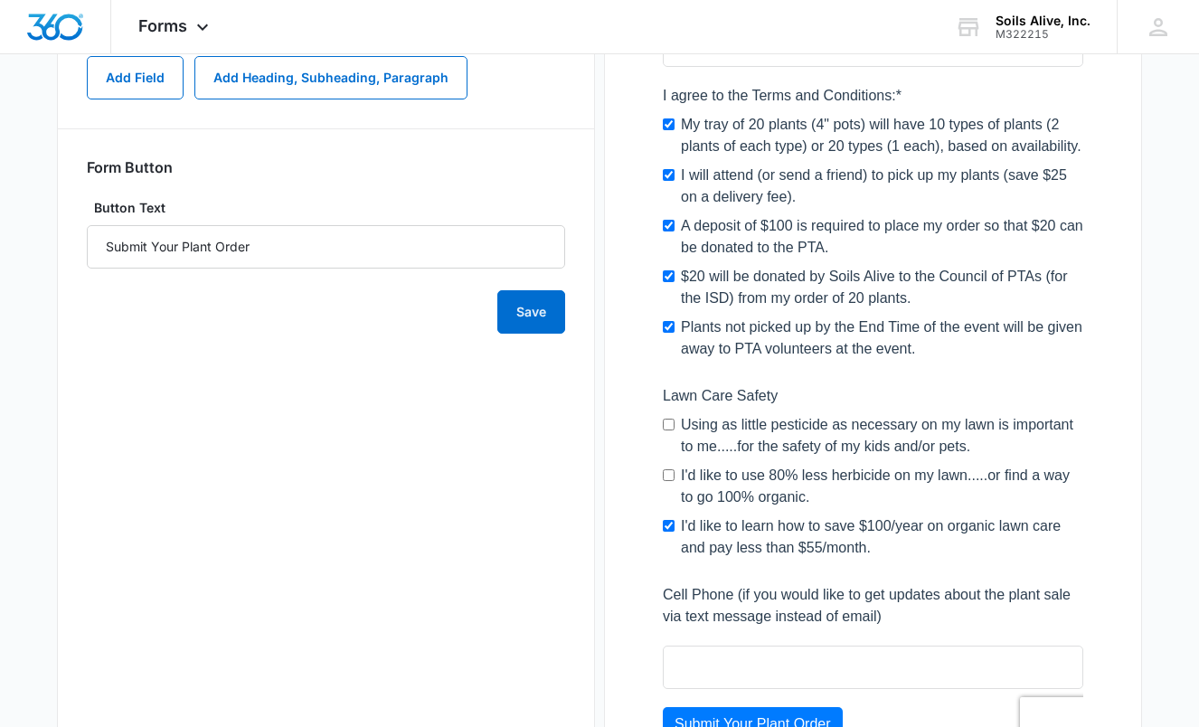
drag, startPoint x: 845, startPoint y: 448, endPoint x: 801, endPoint y: 445, distance: 43.5
click at [801, 445] on div at bounding box center [873, 105] width 478 height 1386
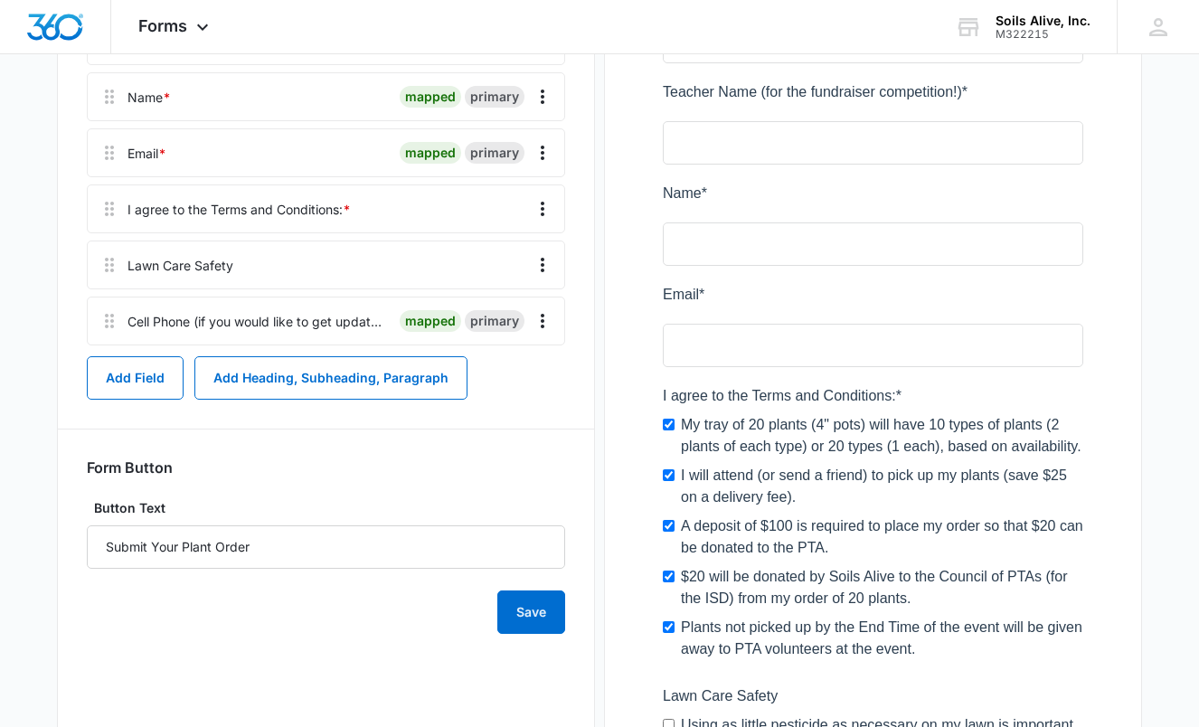
scroll to position [630, 0]
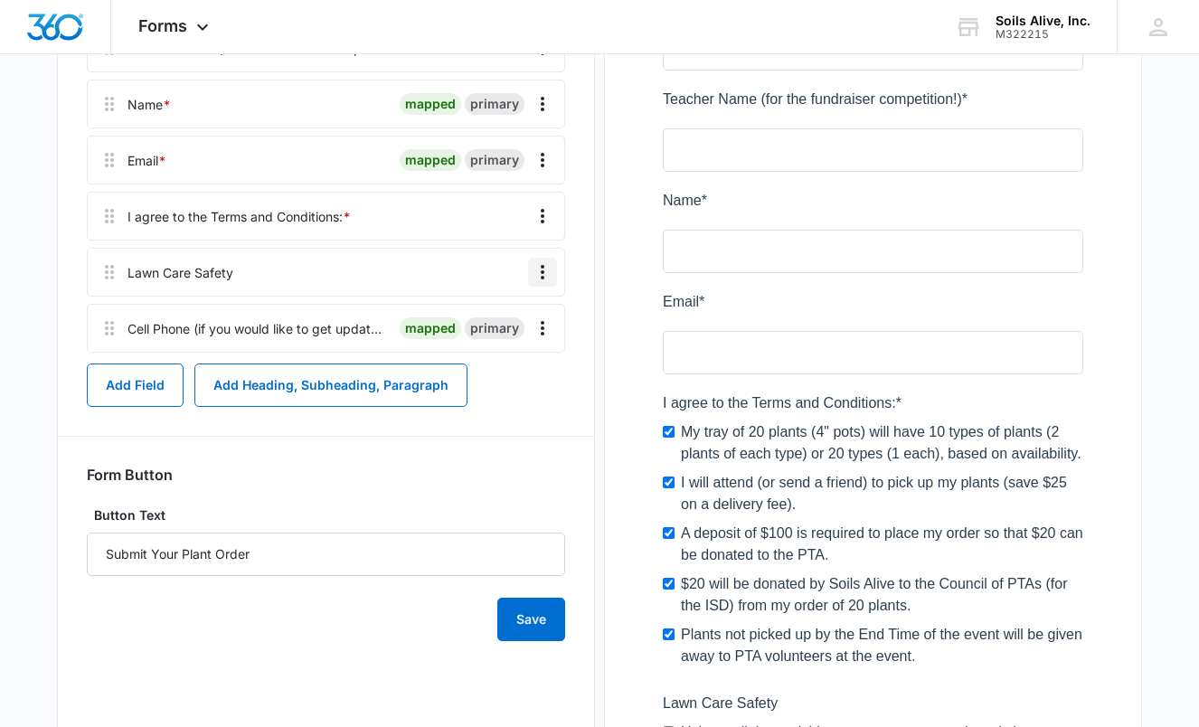
click at [542, 267] on icon "Overflow Menu" at bounding box center [543, 272] width 4 height 14
click at [493, 319] on div "Edit" at bounding box center [494, 323] width 38 height 13
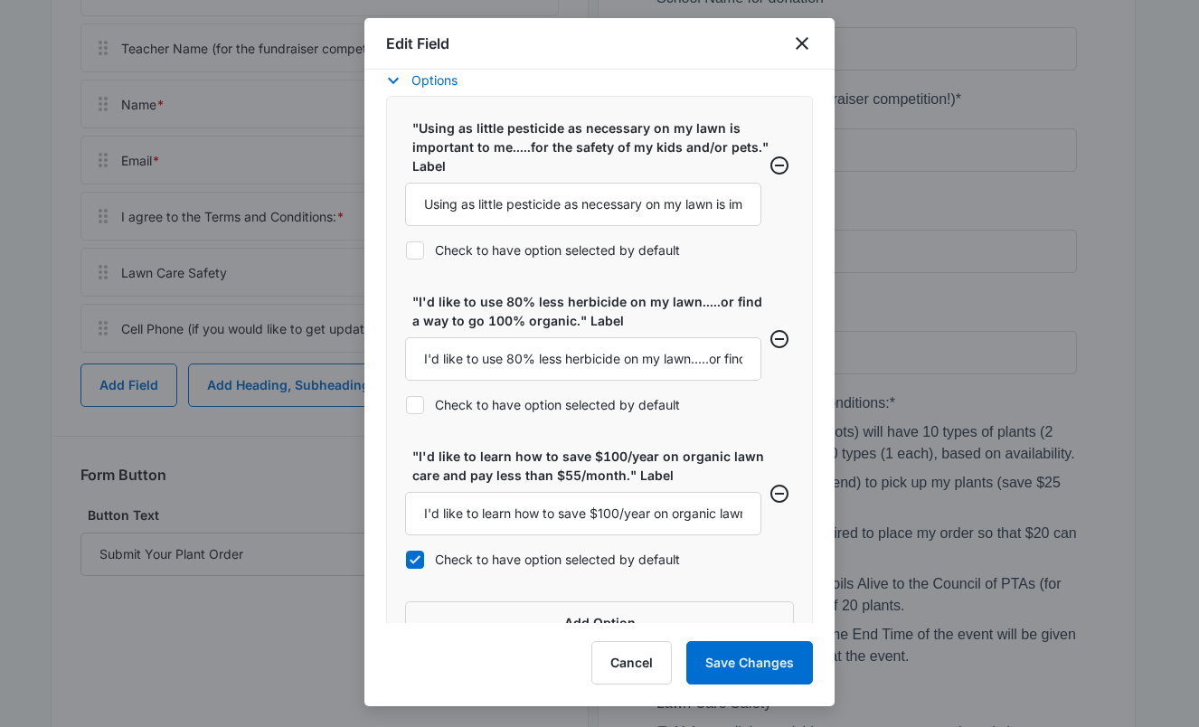
scroll to position [788, 0]
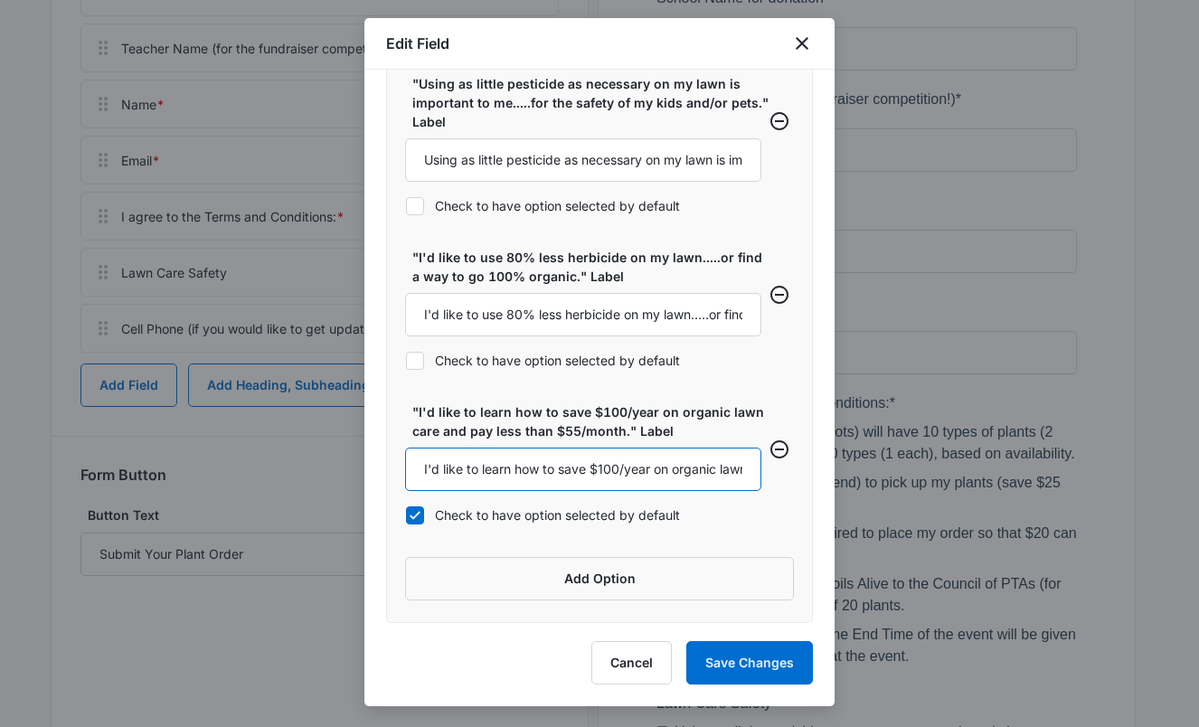
click at [429, 467] on input "I'd like to learn how to save $100/year on organic lawn care and pay less than …" at bounding box center [583, 469] width 356 height 43
drag, startPoint x: 613, startPoint y: 471, endPoint x: 753, endPoint y: 475, distance: 140.2
click at [753, 475] on div ""I'd like to learn how to save $100/year on organic lawn care and pay less than…" at bounding box center [599, 468] width 389 height 133
click at [654, 469] on input "I'm a PTA member and I'd like to learn how to save $100/year on organic lawn ca…" at bounding box center [583, 469] width 356 height 43
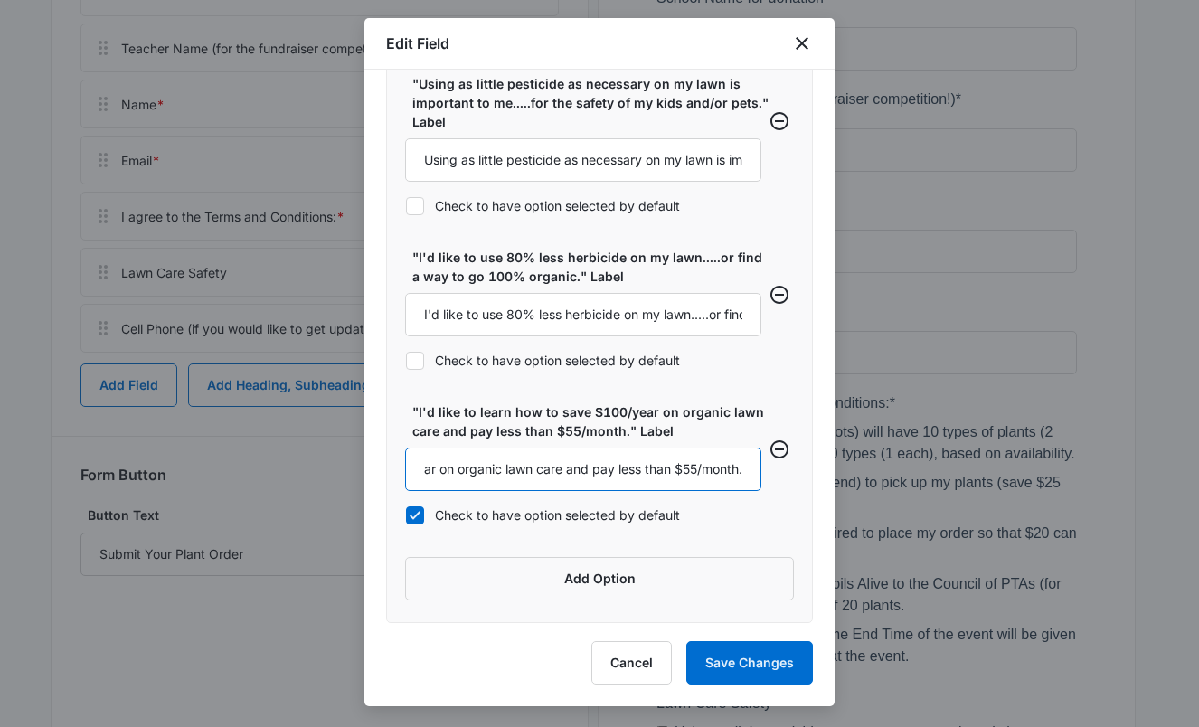
click at [589, 469] on input "I'm a PTA member and I'd like to learn how to save $100/year on organic lawn ca…" at bounding box center [583, 469] width 356 height 43
type input "I'm a PTA member and I'd like to learn how to save $100/year on organic lawn ca…"
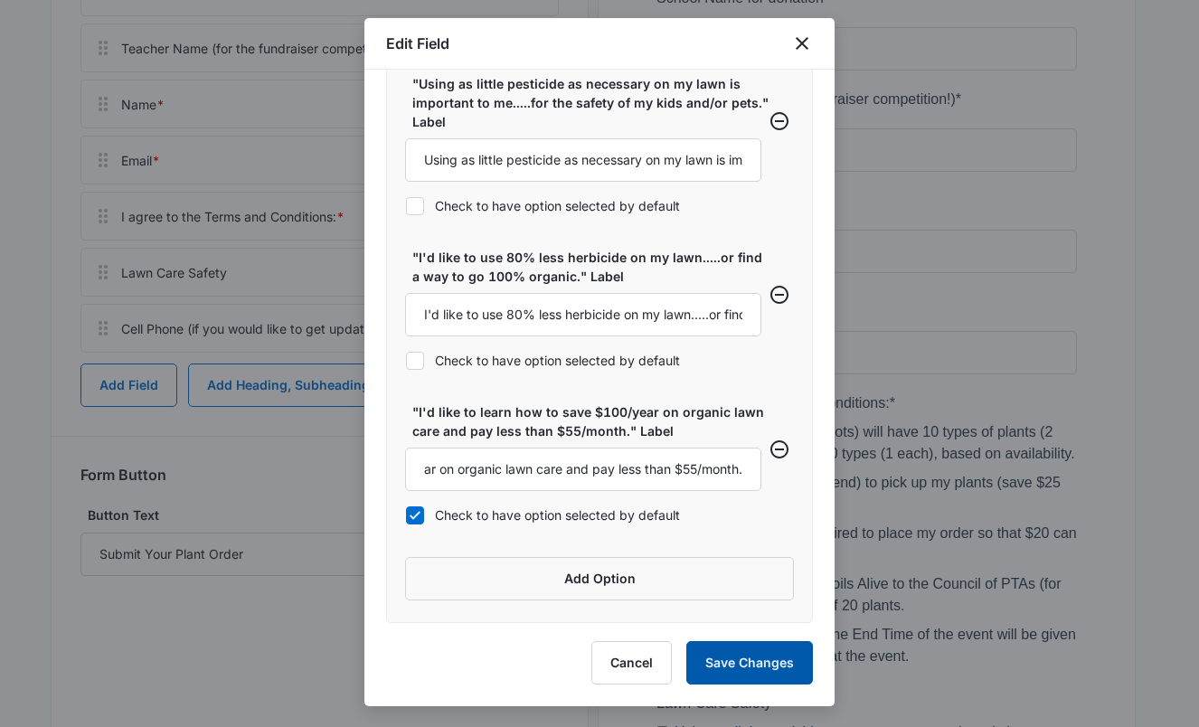
click at [738, 656] on button "Save Changes" at bounding box center [749, 662] width 127 height 43
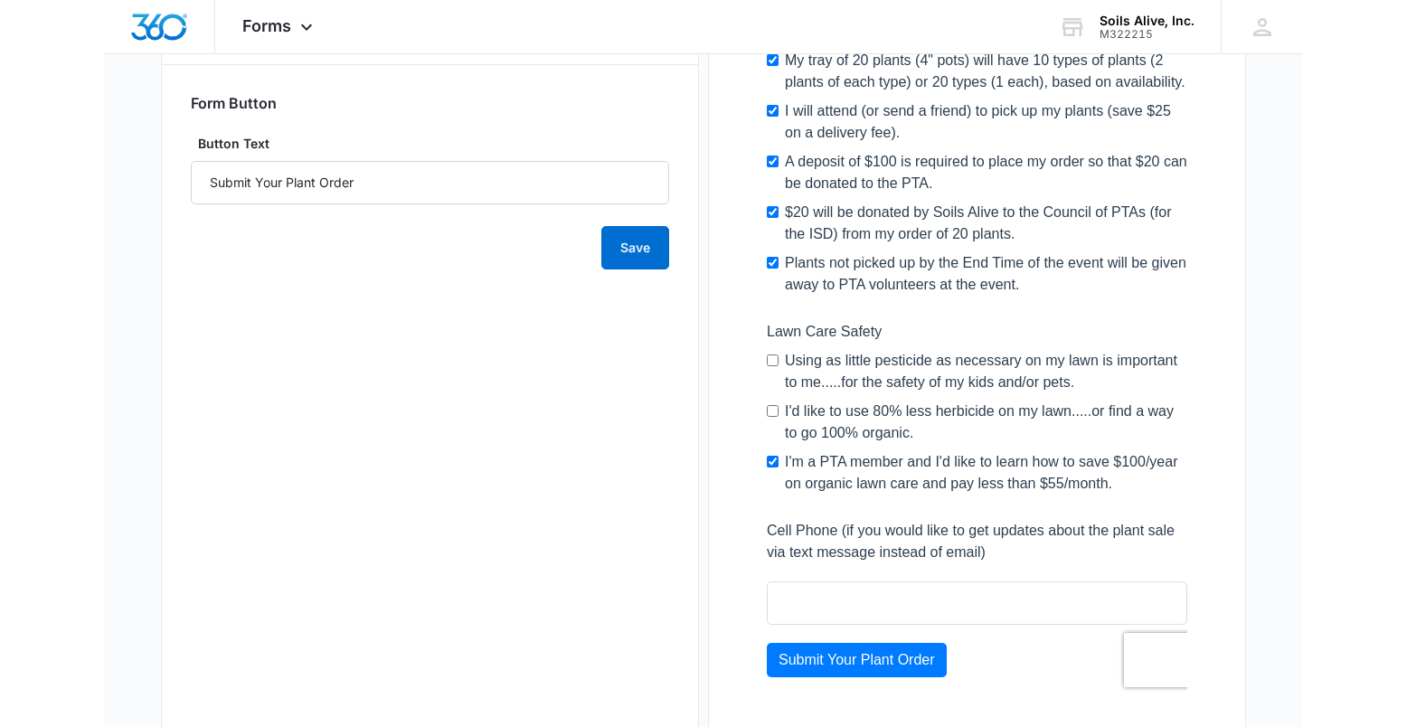
scroll to position [1005, 0]
